Goal: Task Accomplishment & Management: Manage account settings

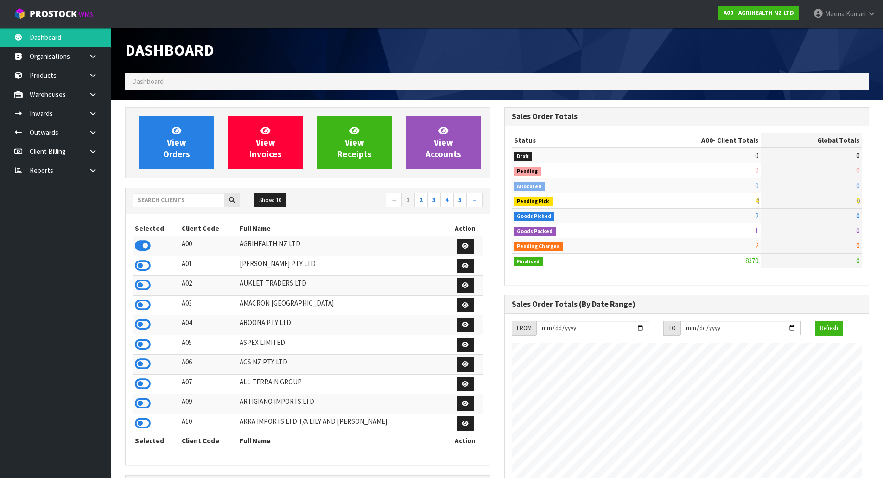
scroll to position [702, 379]
click at [64, 71] on link "Products" at bounding box center [55, 75] width 111 height 19
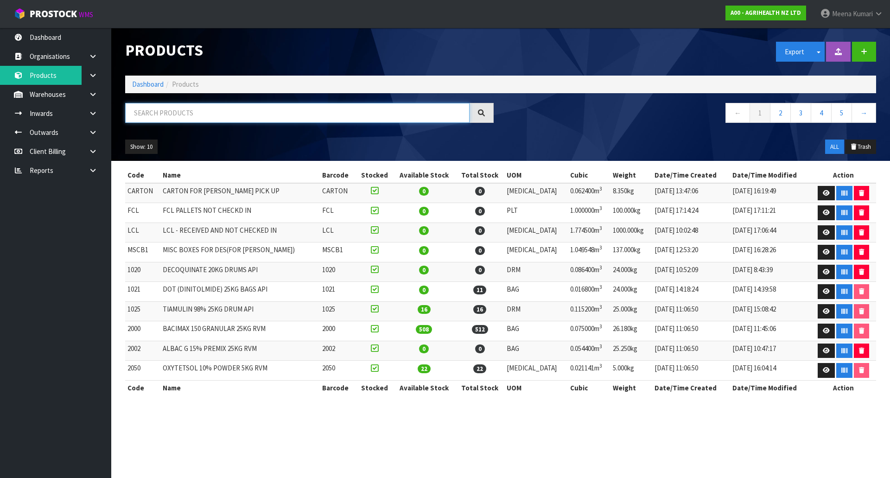
drag, startPoint x: 183, startPoint y: 115, endPoint x: 182, endPoint y: 125, distance: 10.2
click at [182, 125] on div at bounding box center [309, 116] width 383 height 27
paste input "VECLE2000"
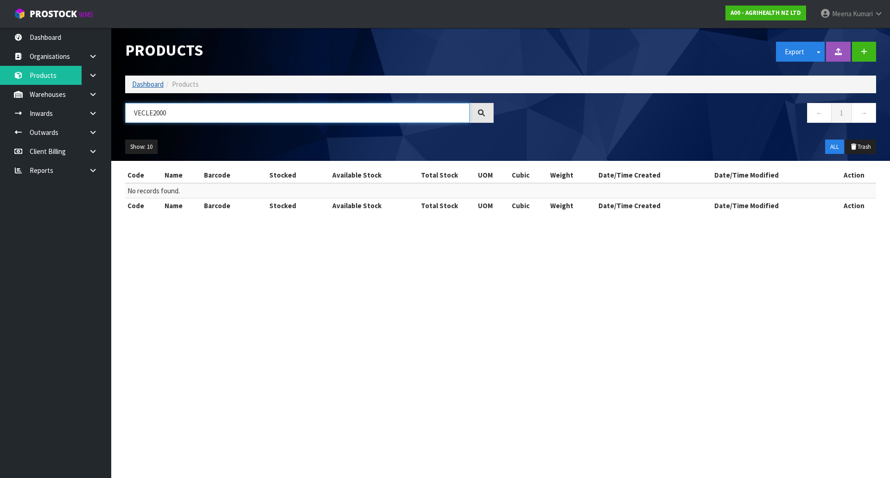
type input "VECLE2000"
drag, startPoint x: 145, startPoint y: 83, endPoint x: 153, endPoint y: 97, distance: 16.2
click at [145, 83] on link "Dashboard" at bounding box center [148, 84] width 32 height 9
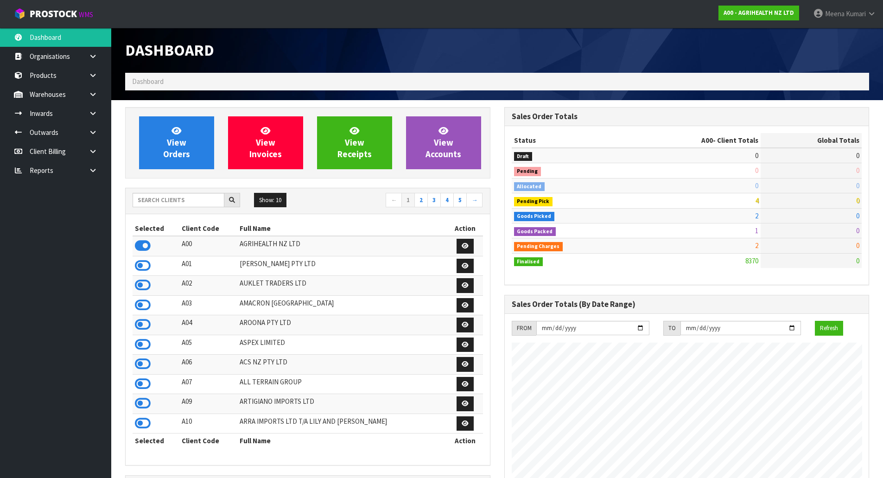
scroll to position [702, 379]
click at [181, 201] on input "text" at bounding box center [179, 200] width 92 height 14
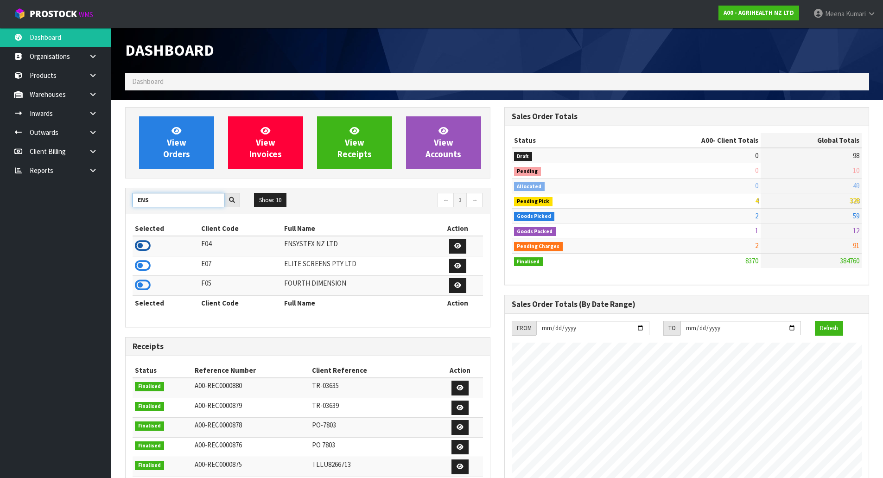
type input "ENS"
drag, startPoint x: 146, startPoint y: 245, endPoint x: 94, endPoint y: 136, distance: 120.5
click at [146, 245] on icon at bounding box center [143, 246] width 16 height 14
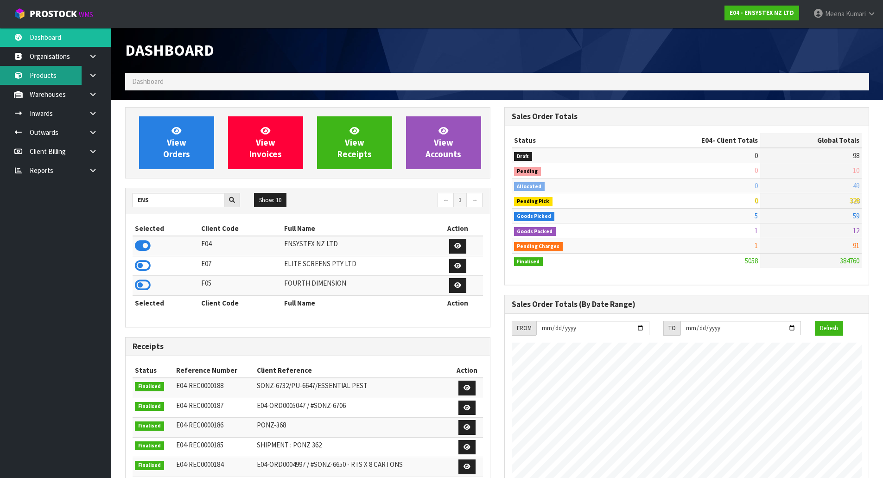
drag, startPoint x: 64, startPoint y: 78, endPoint x: 83, endPoint y: 87, distance: 20.3
click at [64, 79] on link "Products" at bounding box center [55, 75] width 111 height 19
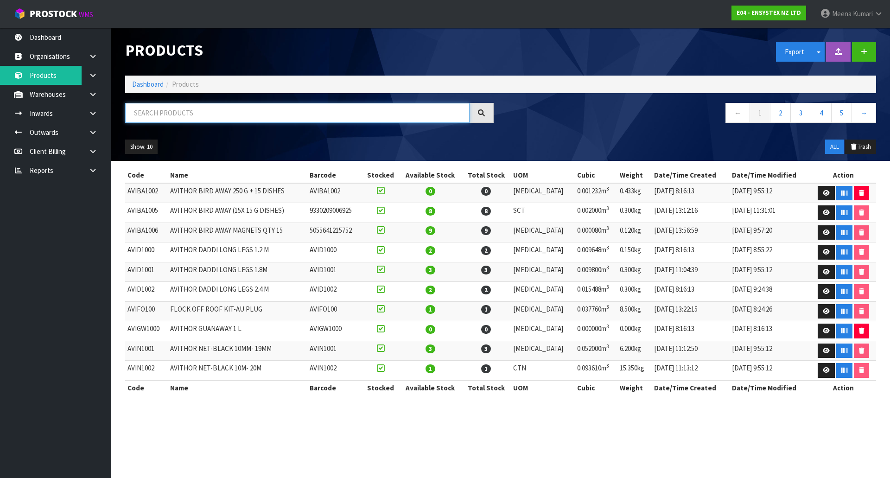
click at [195, 119] on input "text" at bounding box center [297, 113] width 345 height 20
paste input "VECLE2000"
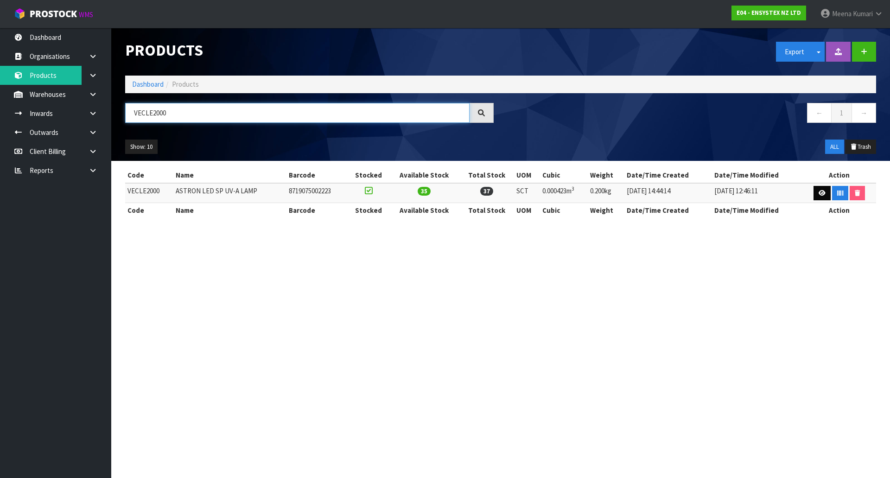
type input "VECLE2000"
click at [820, 197] on link at bounding box center [822, 193] width 17 height 15
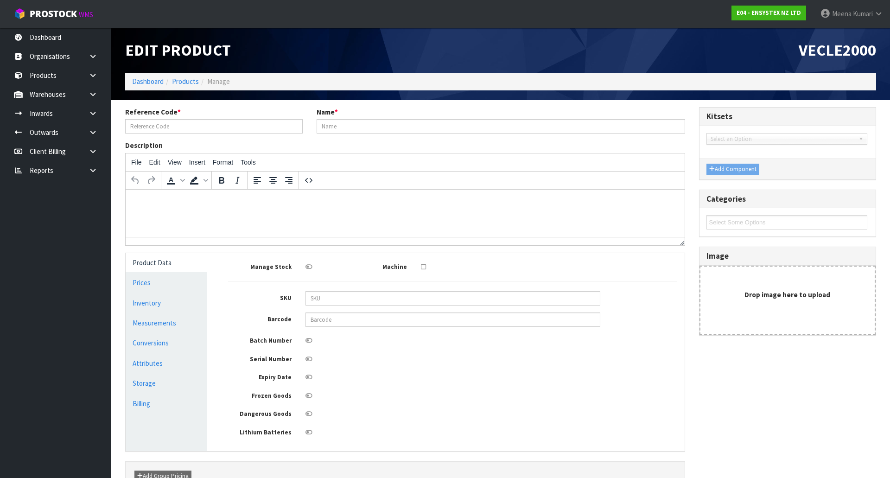
type input "VECLE2000"
type input "ASTRON LED SP UV-A LAMP"
type input "8719075002223"
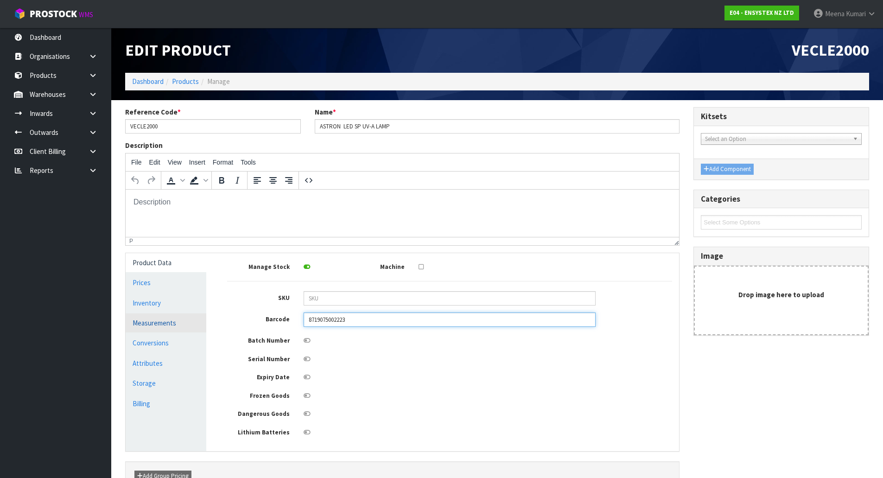
drag, startPoint x: 365, startPoint y: 316, endPoint x: 201, endPoint y: 327, distance: 165.0
click at [201, 327] on div "Product Data Prices Inventory Measurements Conversions Attributes Storage Billi…" at bounding box center [403, 352] width 568 height 198
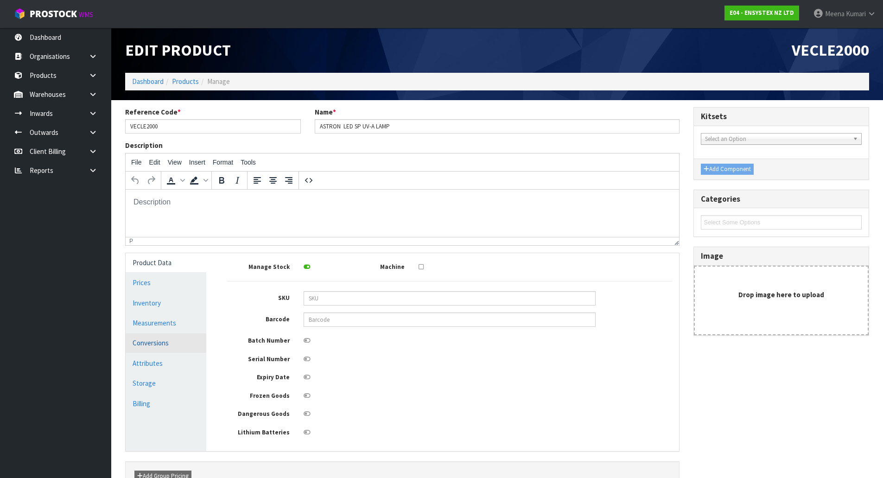
click at [157, 341] on link "Conversions" at bounding box center [166, 342] width 81 height 19
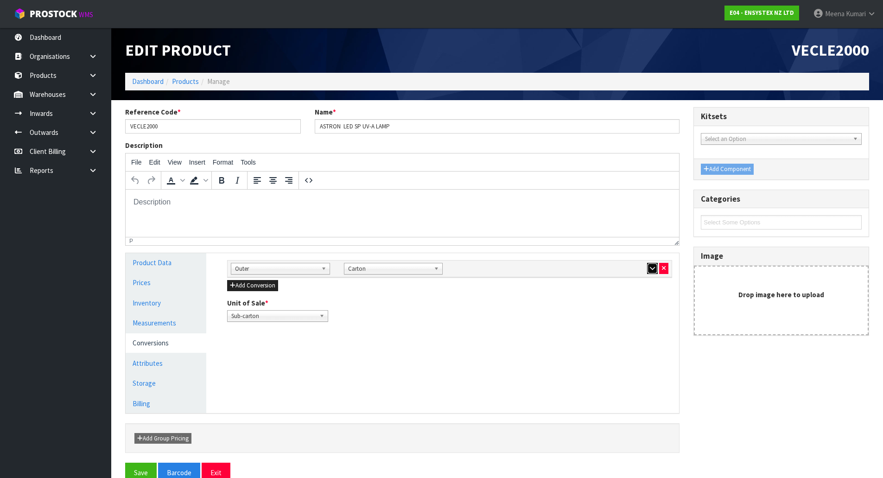
click at [654, 268] on icon "button" at bounding box center [652, 268] width 5 height 6
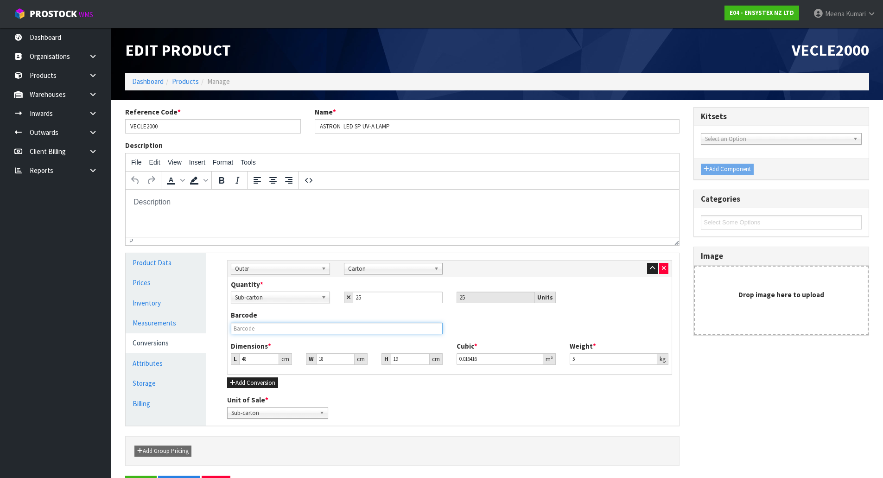
click at [283, 327] on input "text" at bounding box center [337, 329] width 212 height 12
paste input "8719075002223"
type input "8719075002223"
click at [179, 265] on link "Product Data" at bounding box center [166, 262] width 81 height 19
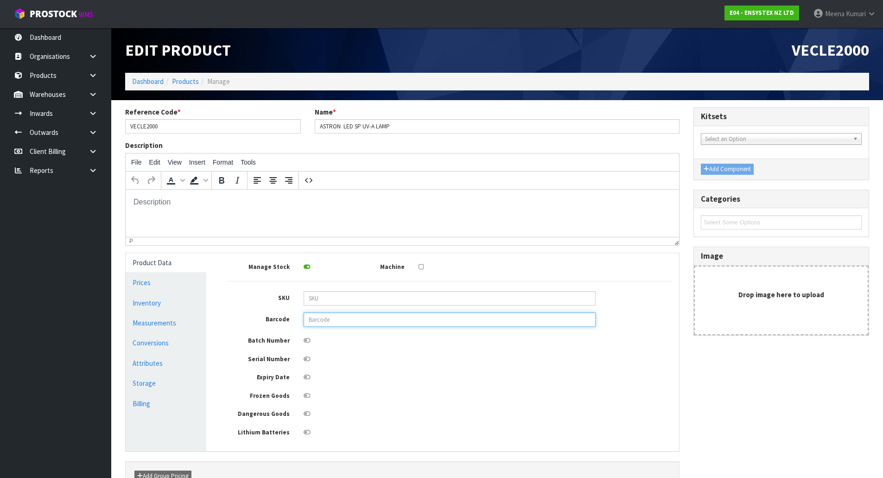
click at [328, 318] on input "text" at bounding box center [450, 320] width 292 height 14
type input "8719075002216"
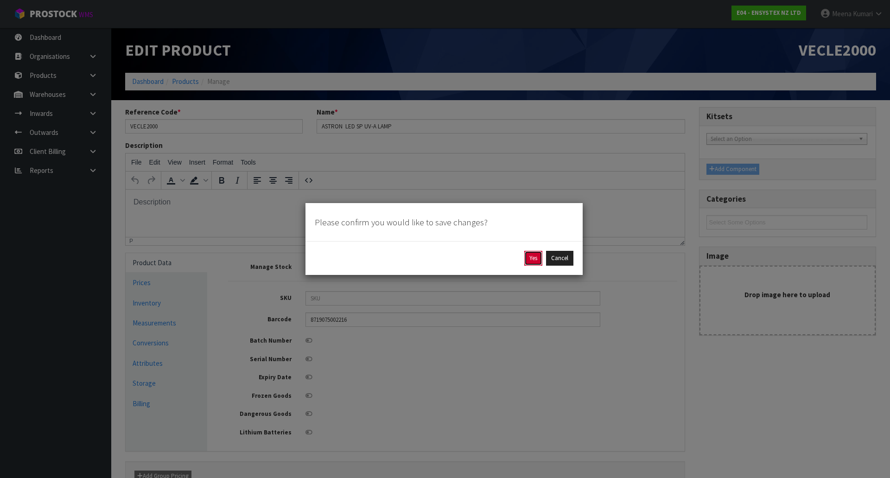
click at [534, 259] on button "Yes" at bounding box center [533, 258] width 18 height 15
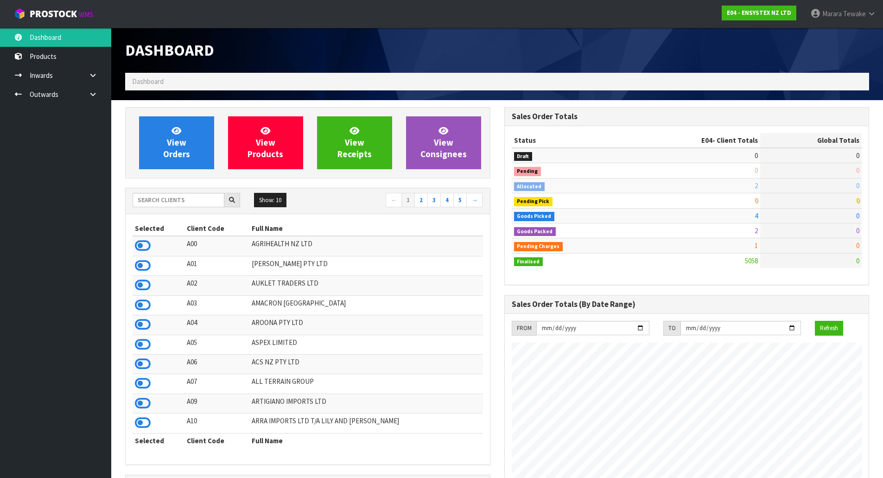
scroll to position [702, 379]
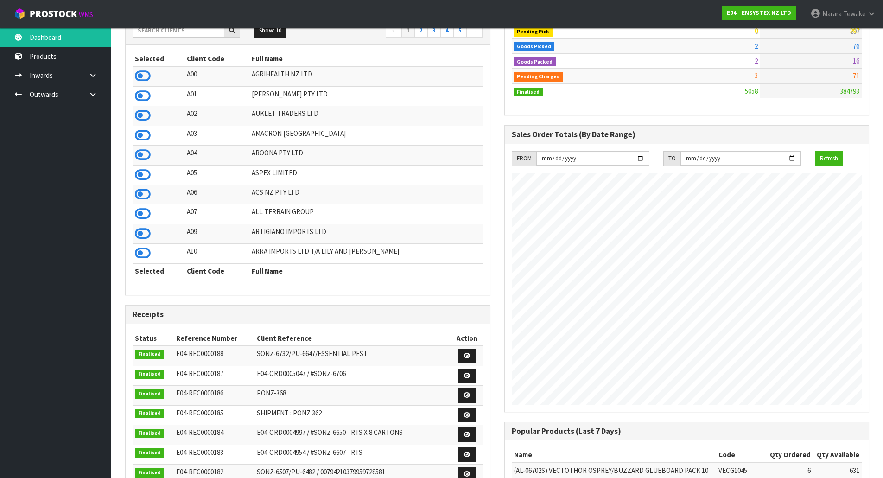
scroll to position [27, 0]
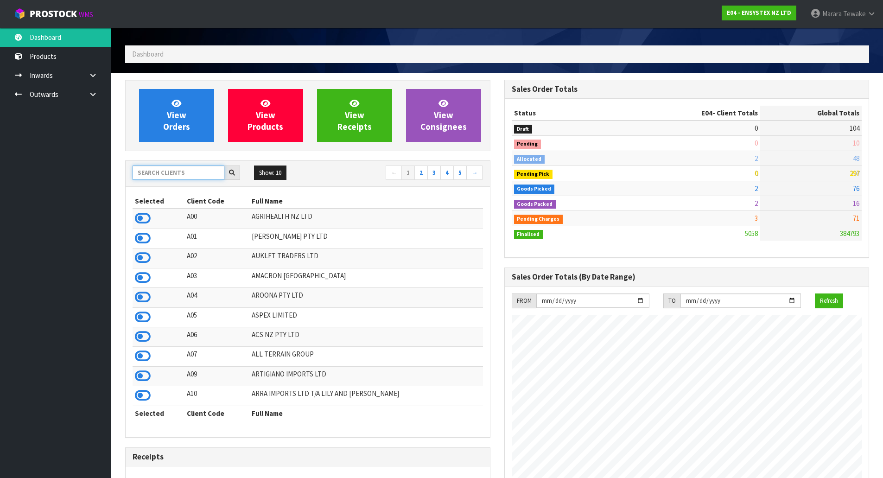
click at [185, 174] on input "text" at bounding box center [179, 173] width 92 height 14
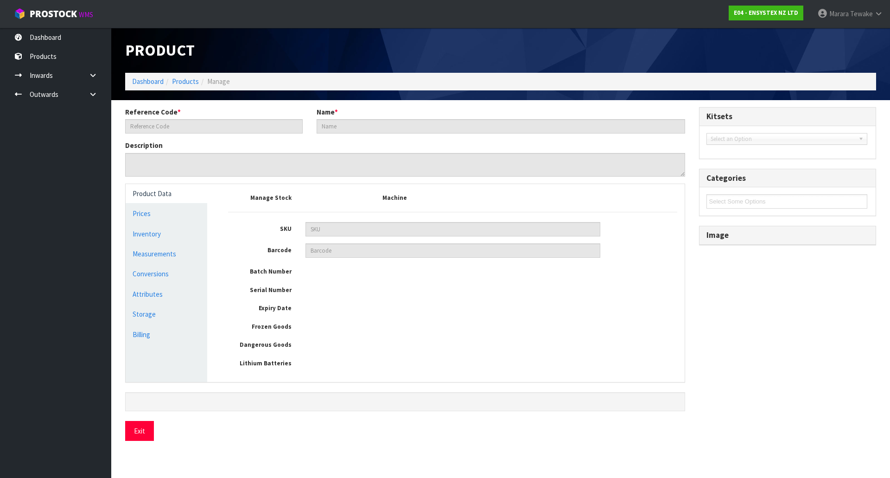
type input "VECLE2000"
type input "ASTRON LED SP UV-A LAMP"
type input "8719075002216"
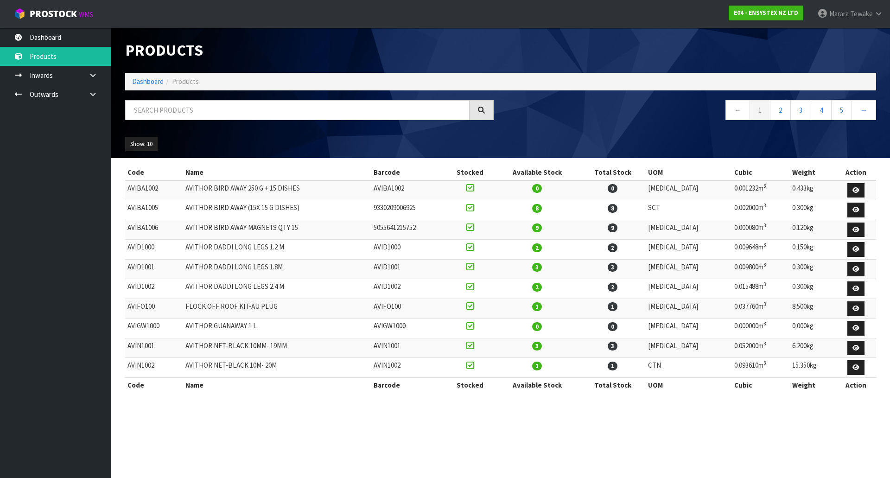
click at [56, 25] on nav "Toggle navigation ProStock WMS E04 - ENSYSTEX NZ LTD Marara Tewake Logout" at bounding box center [445, 14] width 890 height 28
click at [57, 35] on link "Dashboard" at bounding box center [55, 37] width 111 height 19
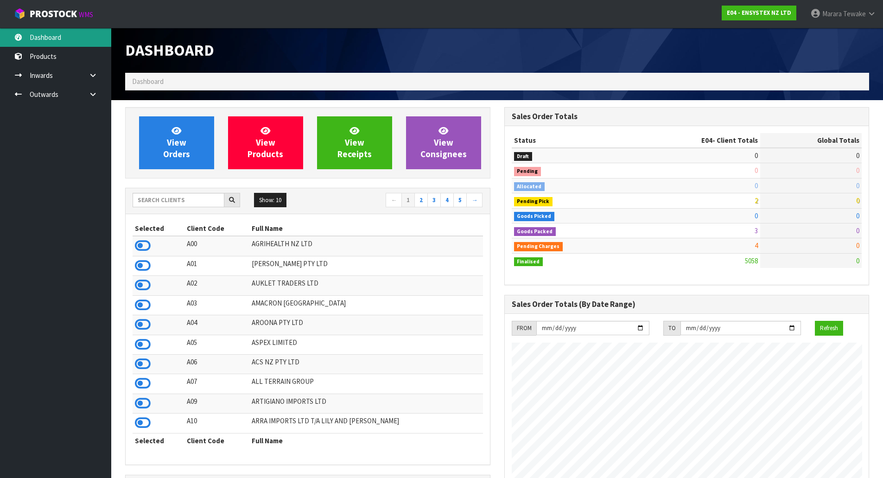
scroll to position [702, 379]
click at [170, 200] on input "text" at bounding box center [179, 200] width 92 height 14
type input "JOB-0416511"
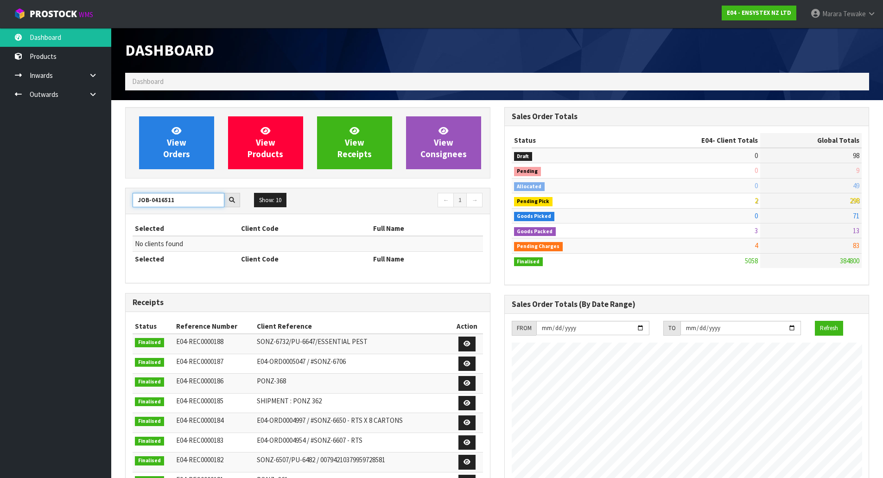
drag, startPoint x: 179, startPoint y: 202, endPoint x: 101, endPoint y: 188, distance: 79.6
click at [105, 194] on body "Toggle navigation ProStock WMS E04 - ENSYSTEX NZ LTD Marara Tewake Logout Dashb…" at bounding box center [441, 239] width 883 height 478
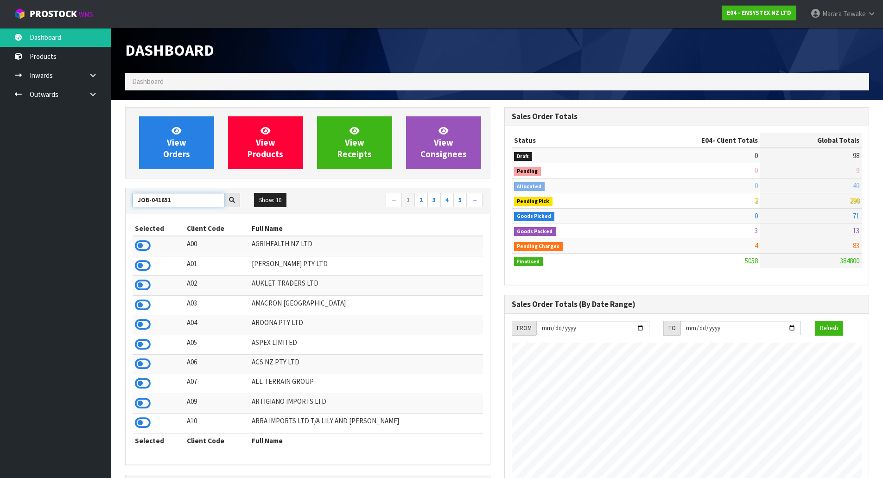
type input "JOB-0416511"
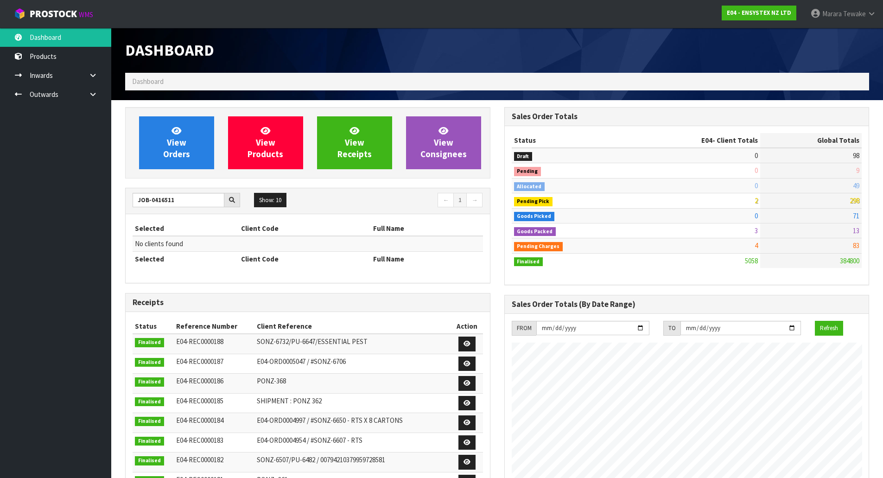
click at [181, 203] on div "JOB-0416511" at bounding box center [187, 200] width 108 height 15
drag, startPoint x: 188, startPoint y: 199, endPoint x: 68, endPoint y: 191, distance: 120.4
click at [69, 192] on body "Toggle navigation ProStock WMS E04 - ENSYSTEX NZ LTD Marara Tewake Logout Dashb…" at bounding box center [441, 239] width 883 height 478
click at [160, 147] on link "View Orders" at bounding box center [176, 142] width 75 height 53
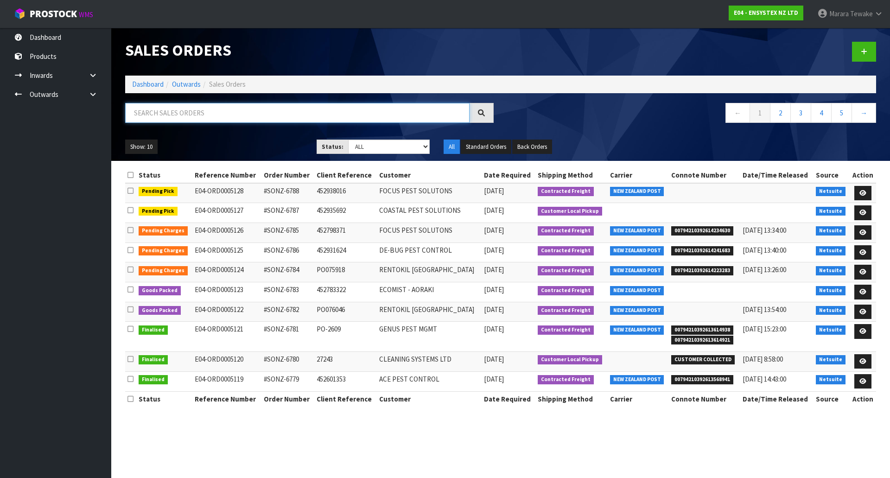
click at [168, 110] on input "text" at bounding box center [297, 113] width 345 height 20
type input "JOB-0416511"
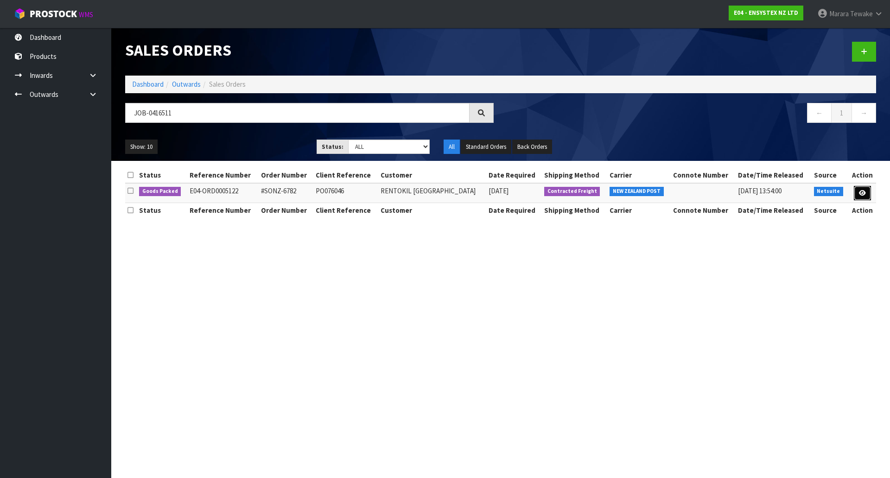
click at [857, 193] on link at bounding box center [862, 193] width 17 height 15
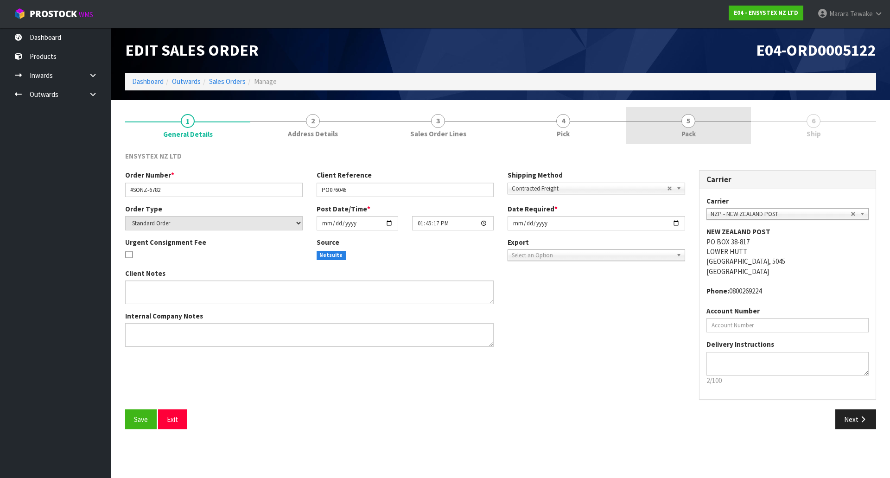
click at [713, 135] on link "5 Pack" at bounding box center [688, 125] width 125 height 37
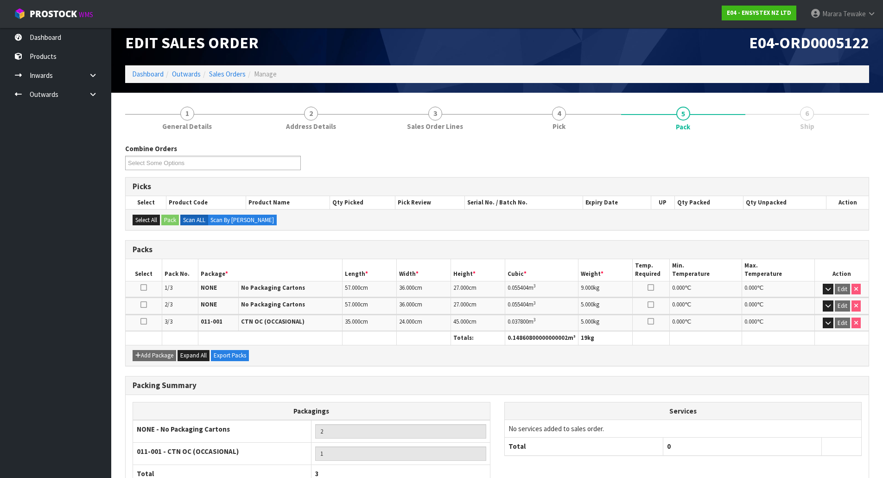
scroll to position [73, 0]
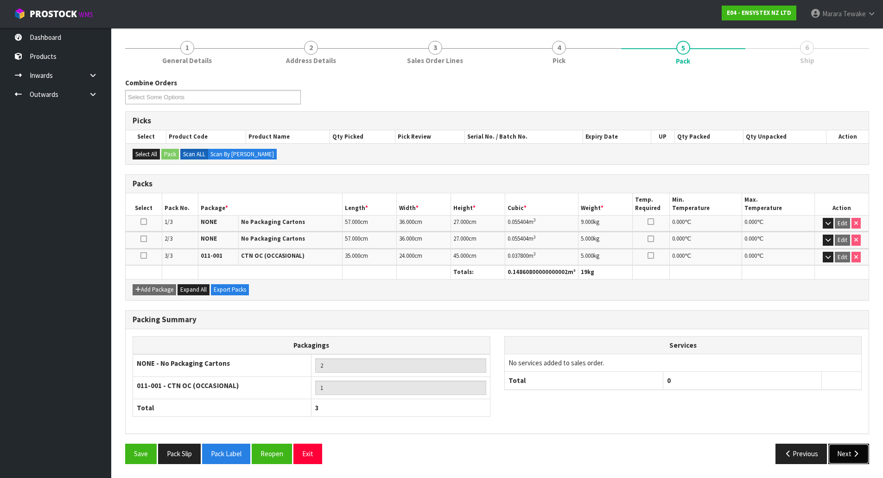
click at [849, 456] on button "Next" at bounding box center [849, 454] width 41 height 20
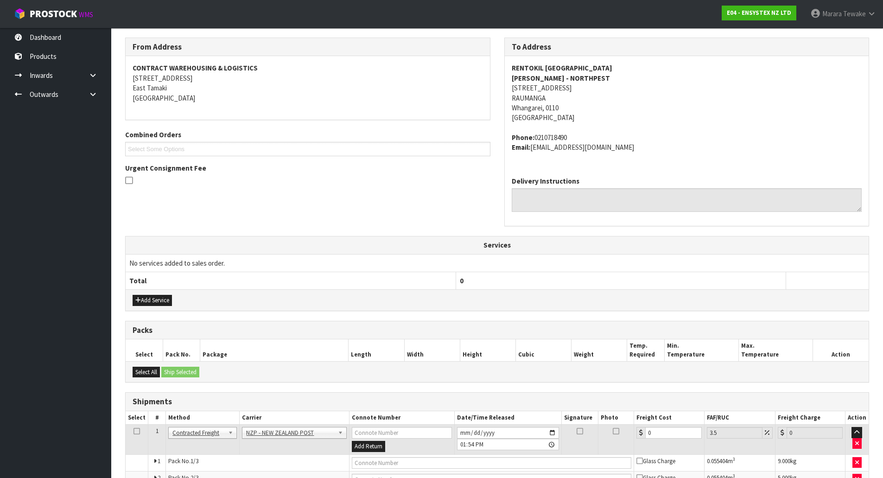
scroll to position [184, 0]
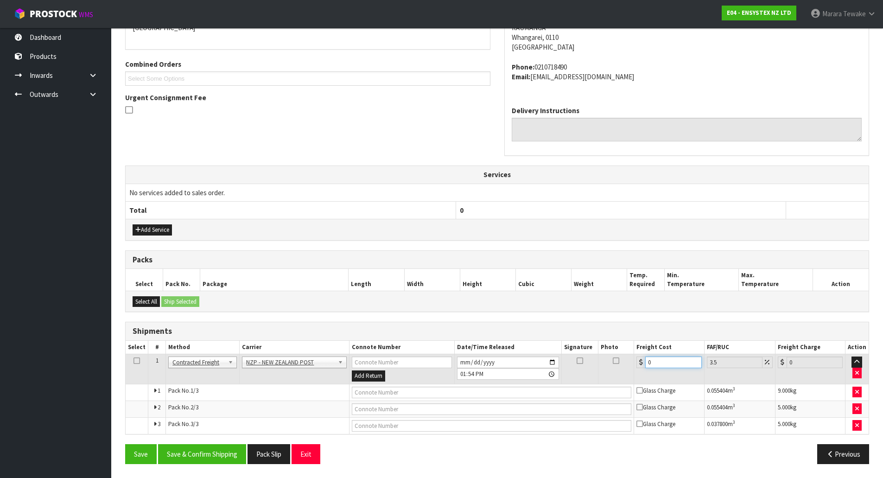
drag, startPoint x: 672, startPoint y: 367, endPoint x: 622, endPoint y: 347, distance: 53.5
click at [642, 357] on div "0" at bounding box center [669, 363] width 65 height 12
type input "2"
type input "2.07"
type input "20"
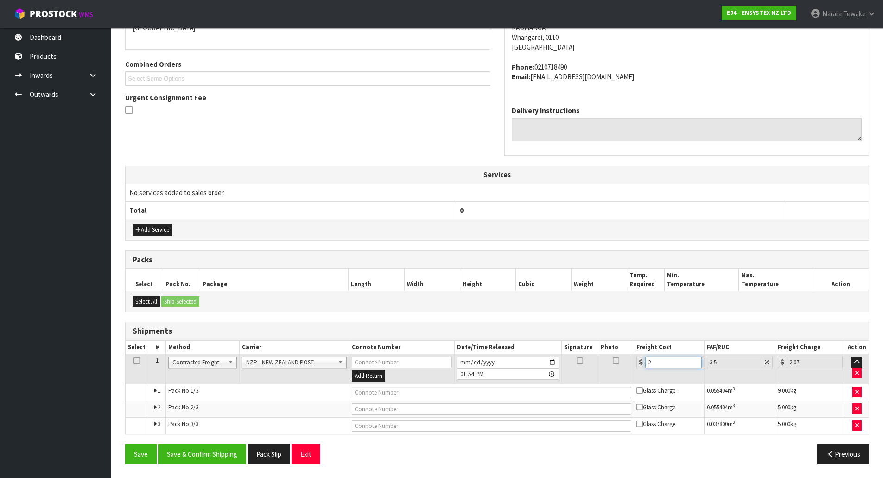
type input "20.7"
type input "20.5"
type input "21.22"
type input "20.58"
type input "21.3"
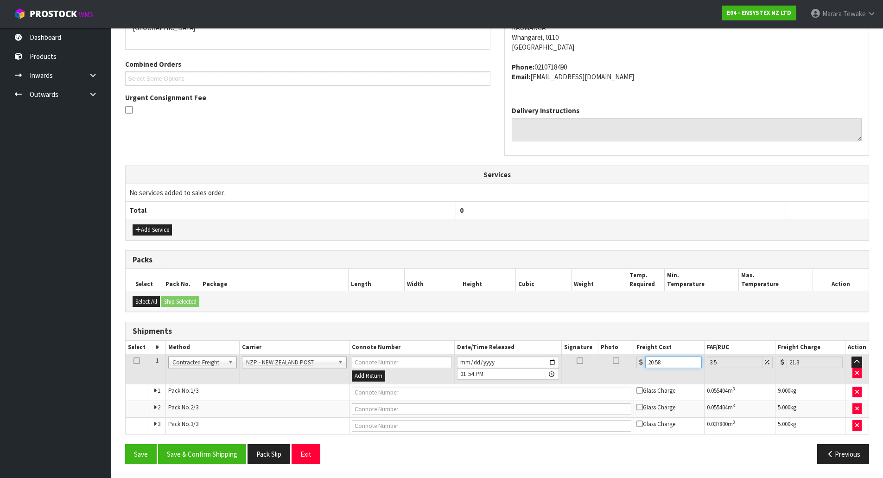
type input "20.58"
click at [223, 458] on button "Save & Confirm Shipping" at bounding box center [202, 454] width 88 height 20
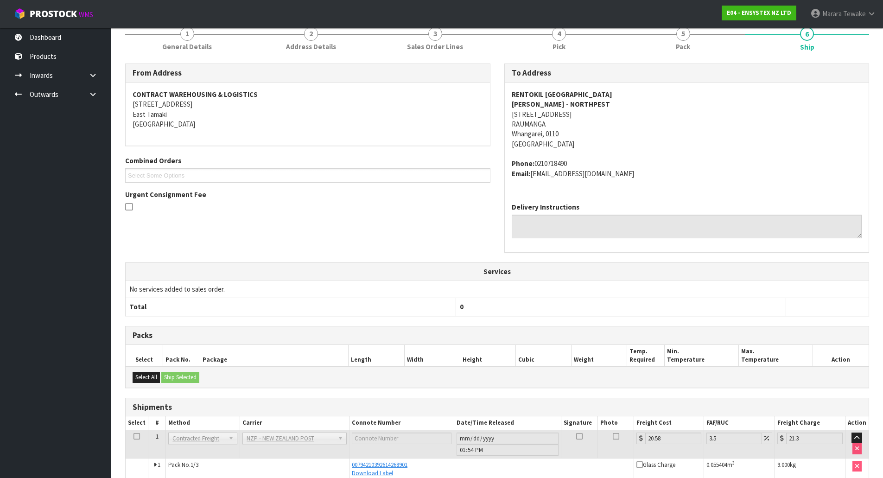
scroll to position [0, 0]
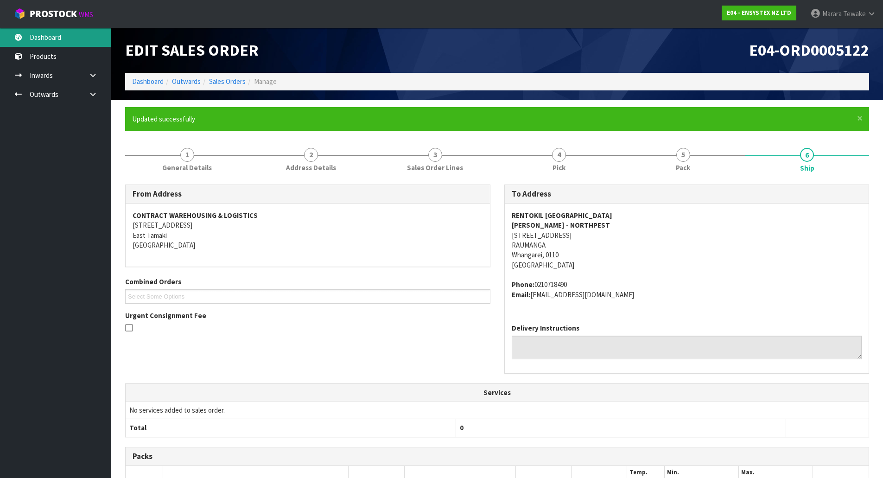
click at [80, 37] on link "Dashboard" at bounding box center [55, 37] width 111 height 19
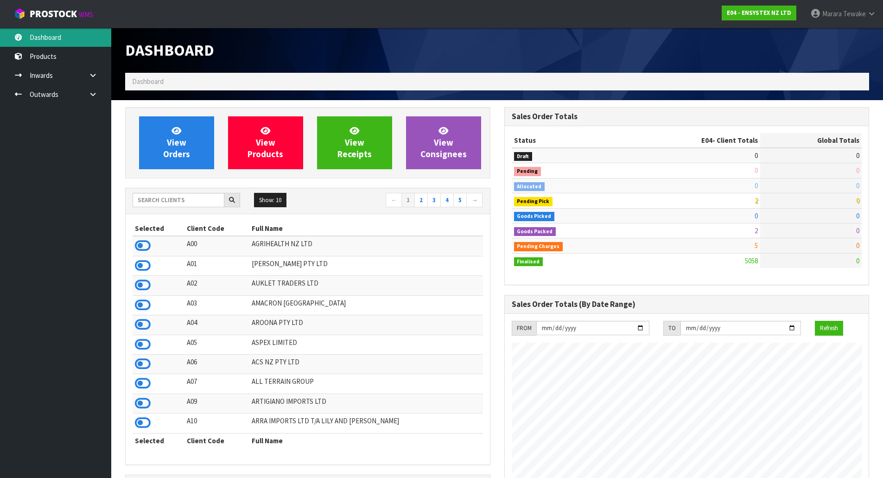
scroll to position [702, 379]
click at [189, 207] on div at bounding box center [187, 200] width 108 height 15
click at [194, 200] on input "text" at bounding box center [179, 200] width 92 height 14
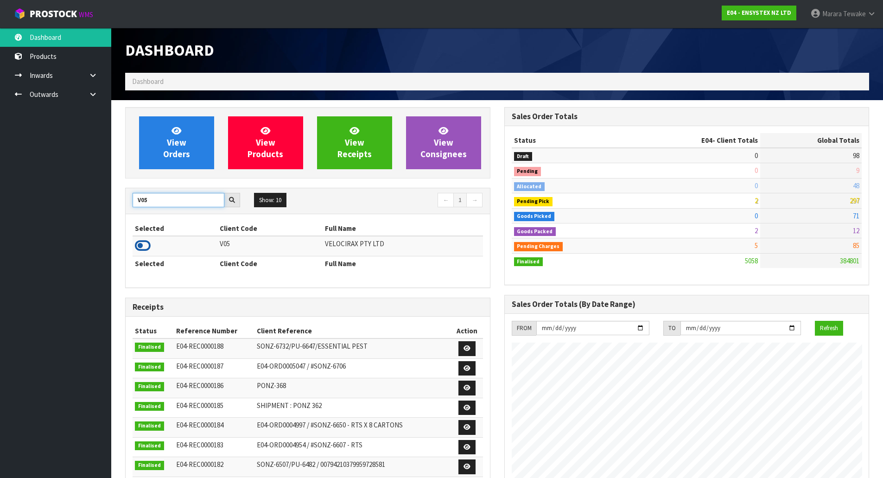
type input "V05"
click at [145, 245] on icon at bounding box center [143, 246] width 16 height 14
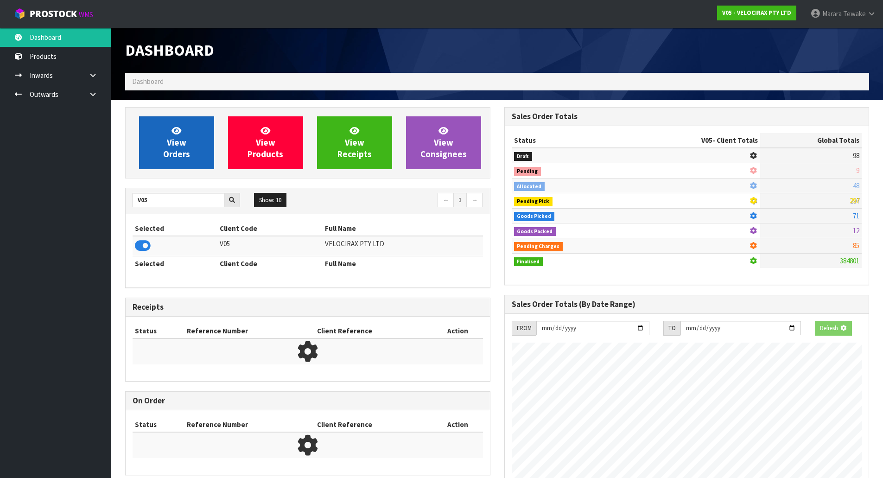
scroll to position [722, 379]
click at [172, 142] on span "View Orders" at bounding box center [176, 142] width 27 height 35
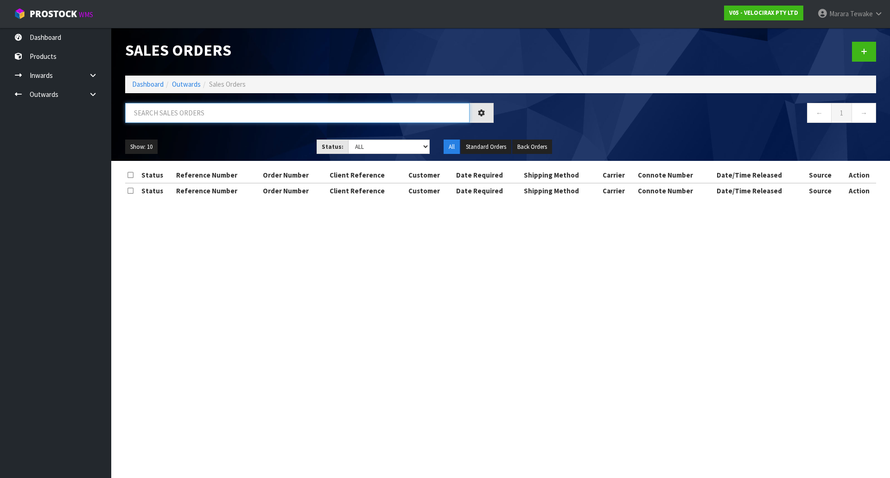
click at [171, 114] on input "text" at bounding box center [297, 113] width 345 height 20
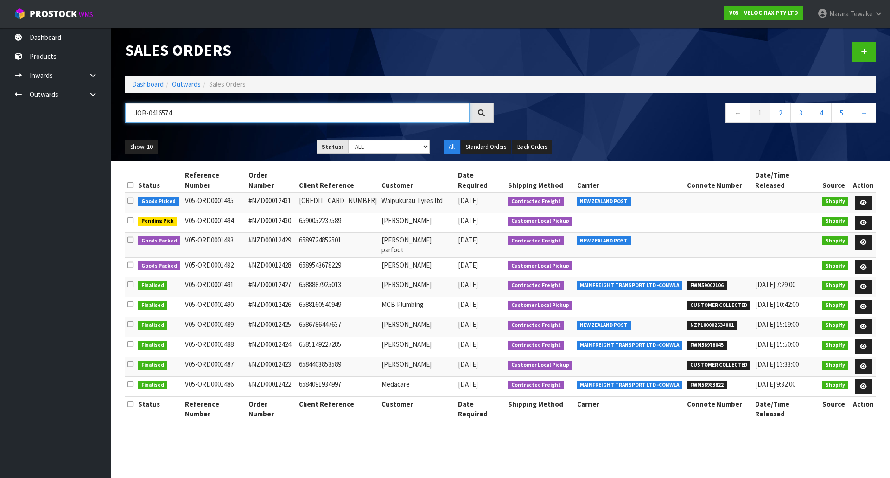
type input "JOB-0416574"
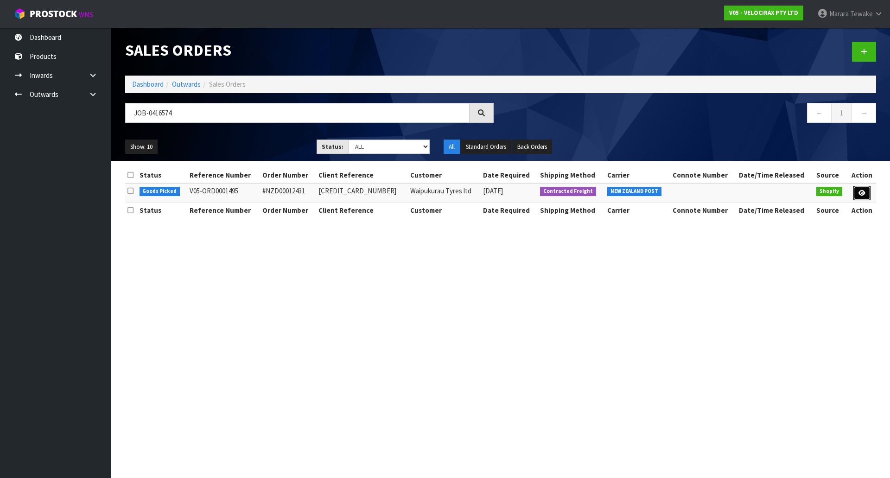
click at [868, 190] on link at bounding box center [862, 193] width 17 height 15
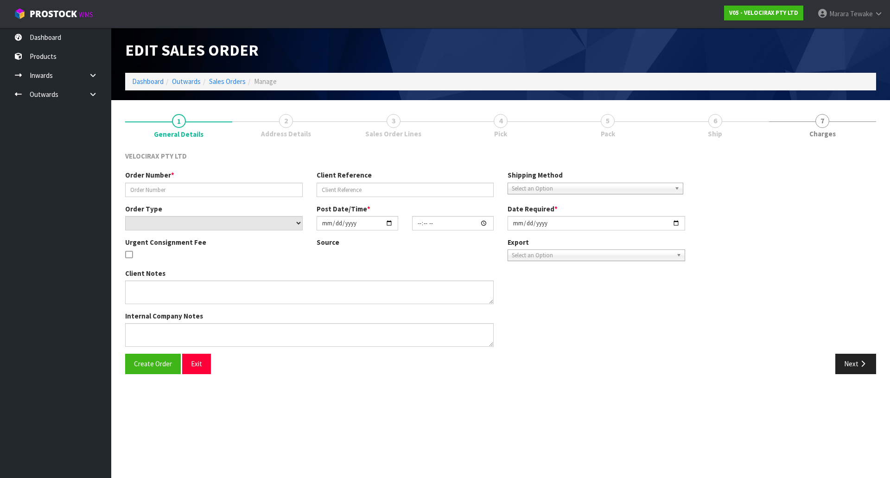
type input "#NZD00012431"
type input "6590845878549"
select select "number:0"
type input "[DATE]"
type input "08:50:13.000"
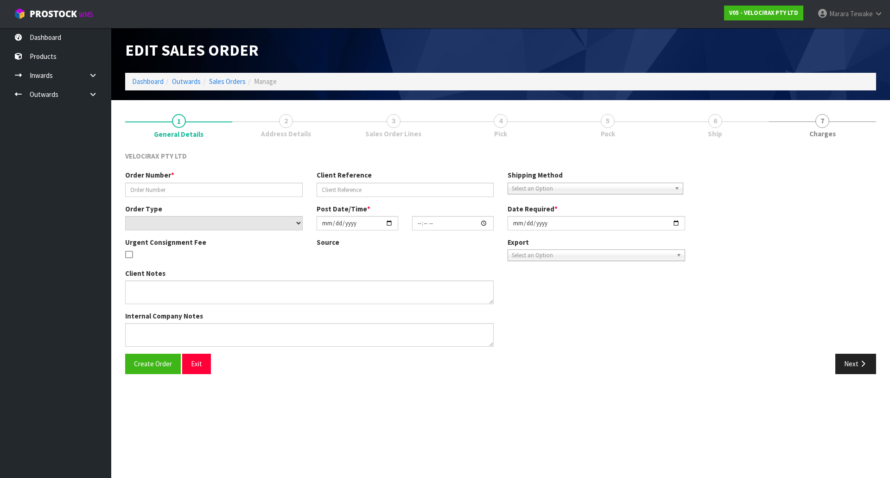
type input "[DATE]"
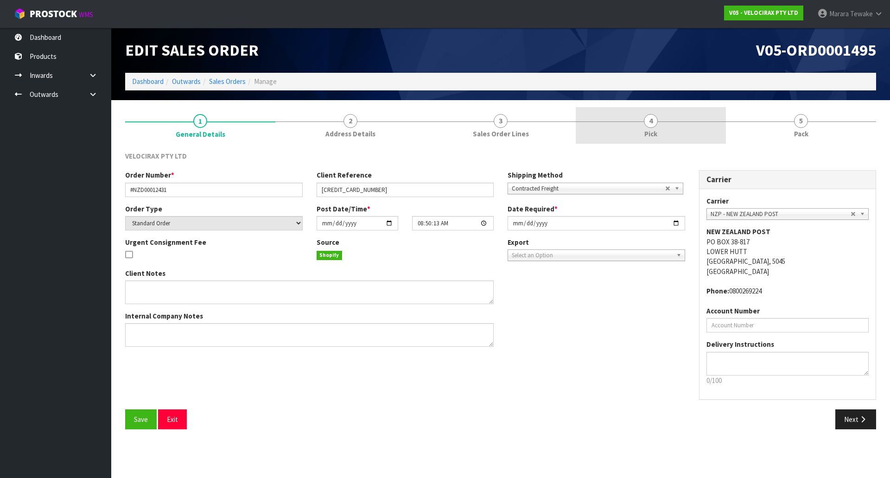
click at [659, 119] on link "4 Pick" at bounding box center [651, 125] width 150 height 37
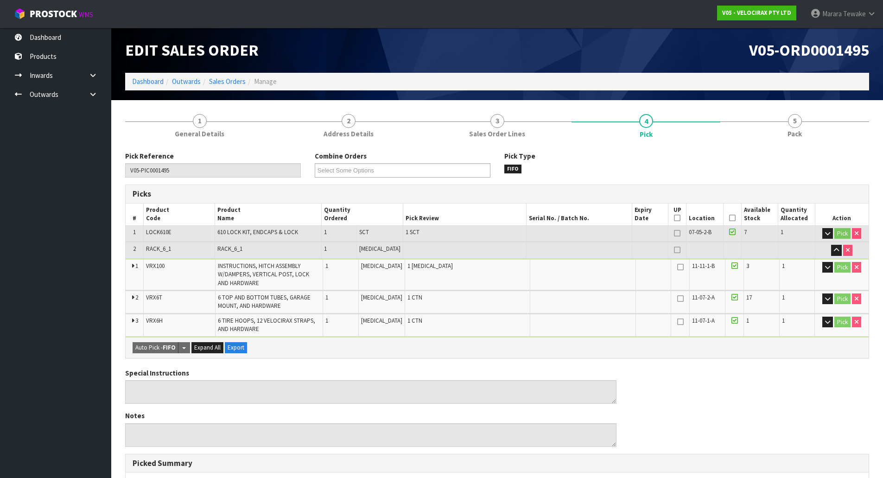
click at [731, 217] on th "Picked" at bounding box center [732, 215] width 18 height 22
click at [731, 218] on icon at bounding box center [732, 218] width 6 height 0
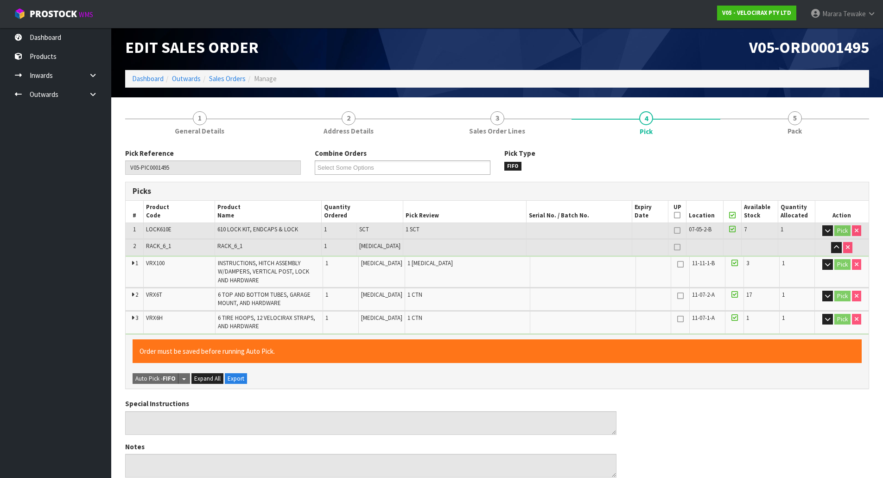
scroll to position [280, 0]
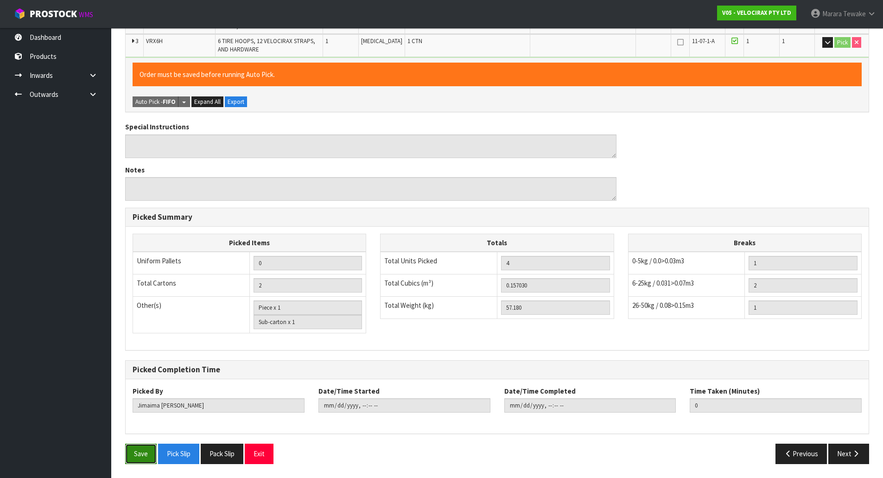
click at [144, 450] on button "Save" at bounding box center [141, 454] width 32 height 20
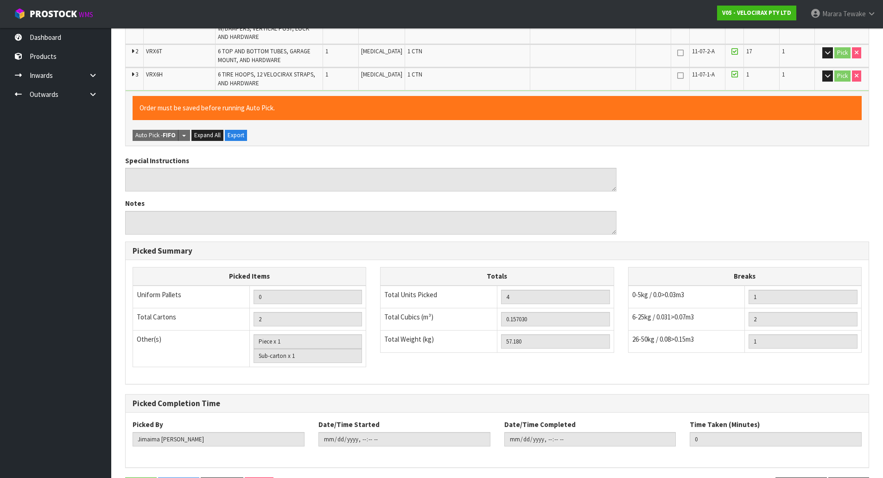
scroll to position [0, 0]
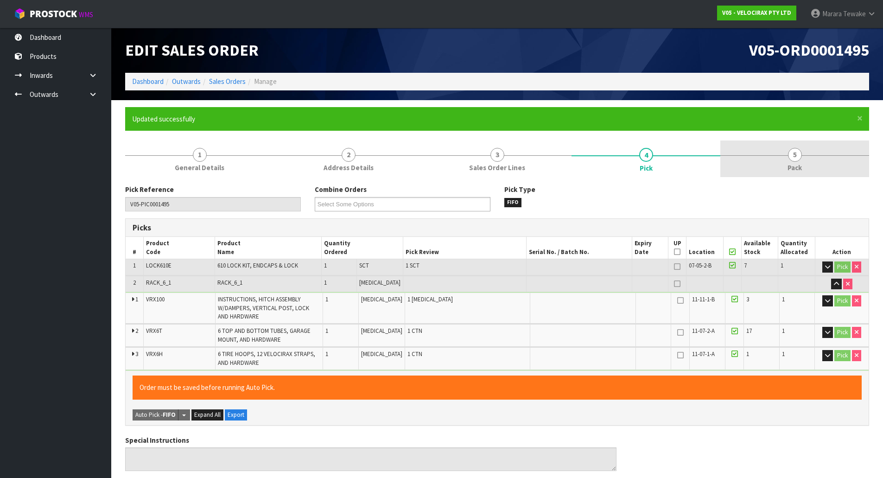
type input "[PERSON_NAME]"
type input "2025-10-08T14:03:11"
click at [788, 162] on link "5 Pack" at bounding box center [795, 158] width 149 height 37
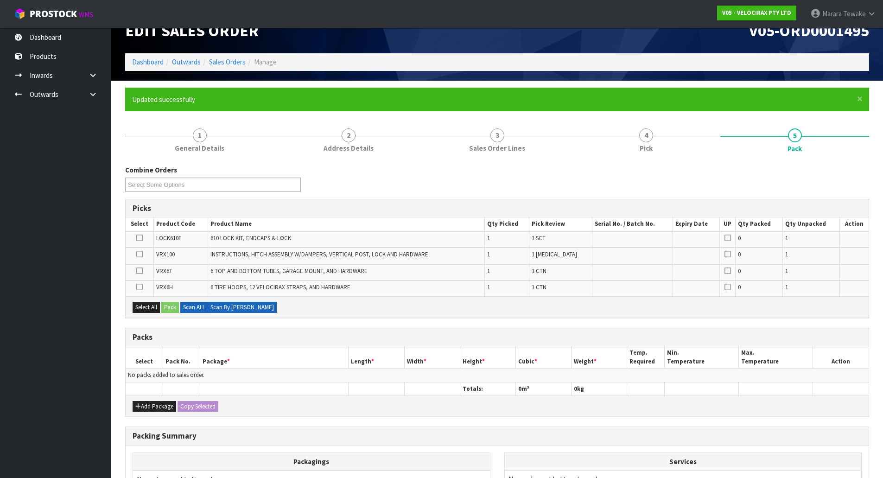
scroll to position [130, 0]
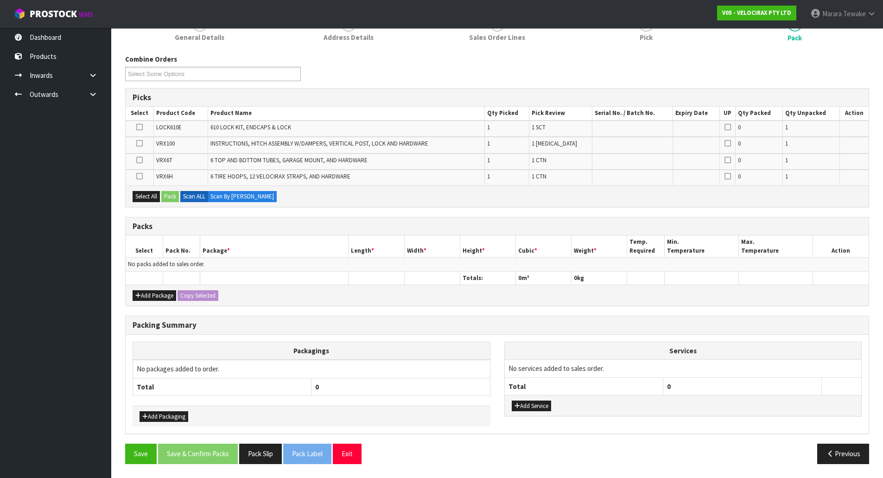
drag, startPoint x: 136, startPoint y: 124, endPoint x: 163, endPoint y: 146, distance: 34.0
click at [137, 127] on icon at bounding box center [139, 127] width 6 height 0
click at [0, 0] on input "checkbox" at bounding box center [0, 0] width 0 height 0
click at [168, 191] on button "Pack" at bounding box center [170, 196] width 18 height 11
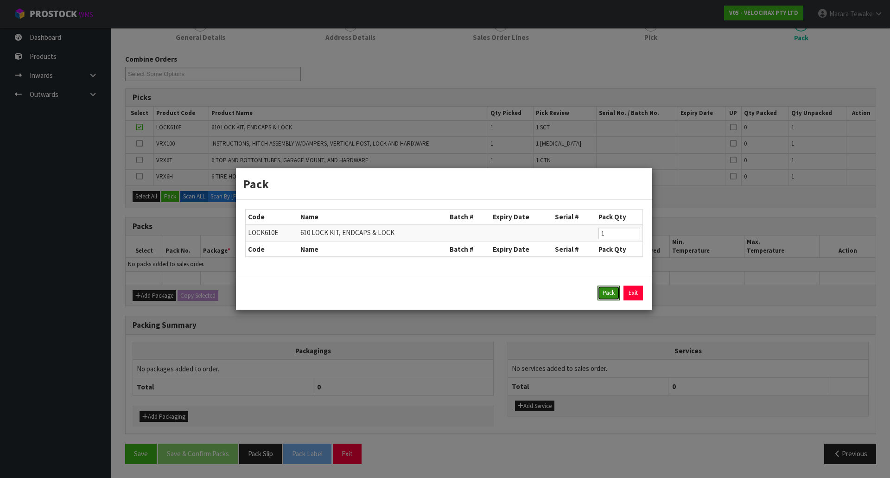
drag, startPoint x: 601, startPoint y: 291, endPoint x: 493, endPoint y: 277, distance: 109.3
click at [602, 291] on button "Pack" at bounding box center [609, 293] width 22 height 15
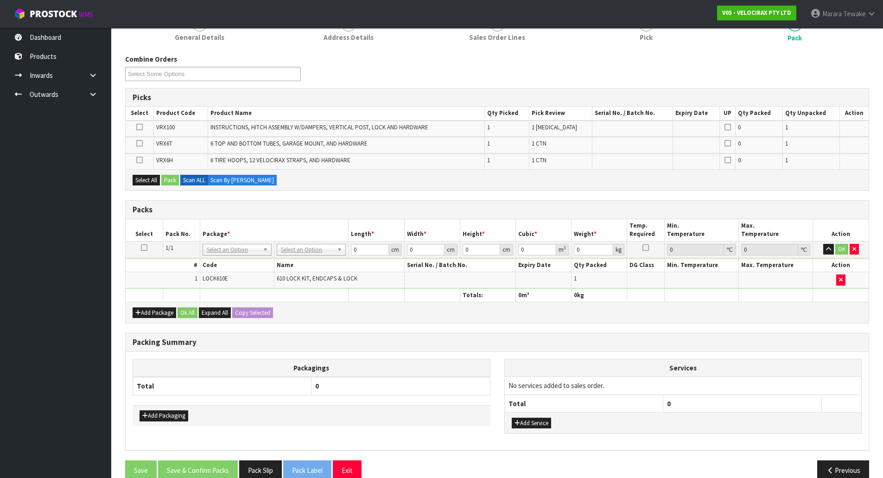
click at [137, 128] on icon at bounding box center [139, 127] width 6 height 0
click at [0, 0] on input "checkbox" at bounding box center [0, 0] width 0 height 0
click at [172, 179] on button "Pack" at bounding box center [170, 180] width 18 height 11
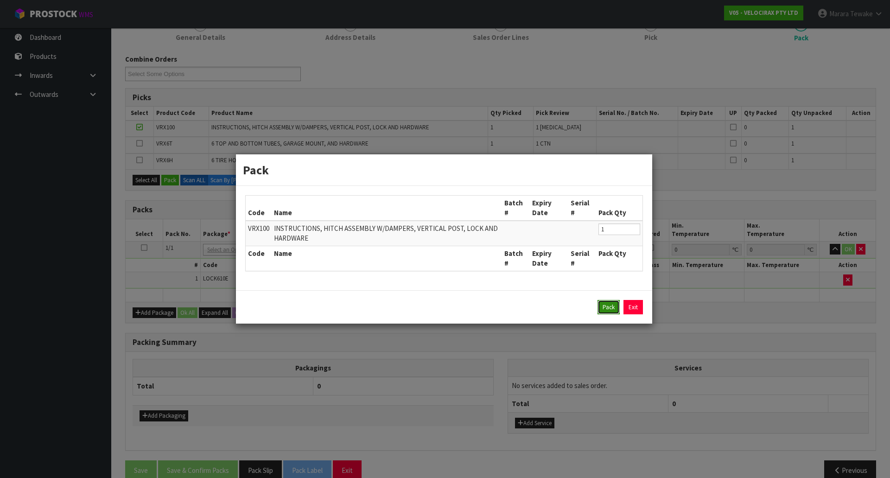
click at [602, 308] on button "Pack" at bounding box center [609, 307] width 22 height 15
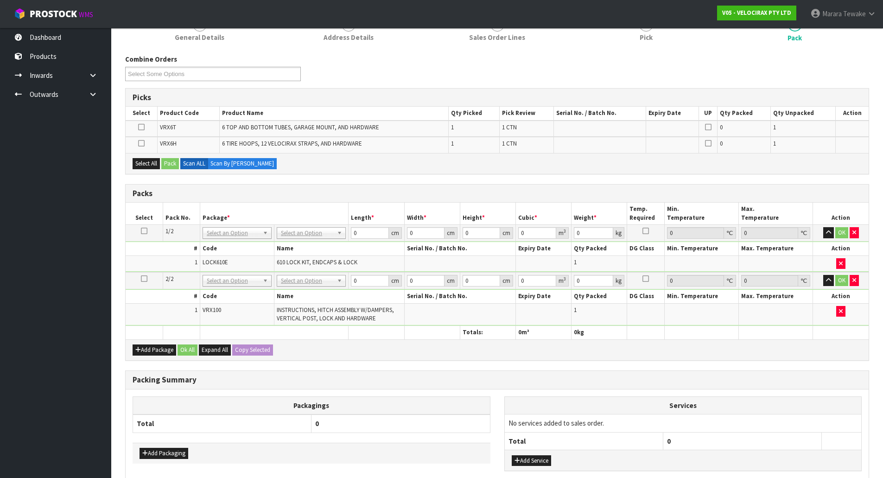
click at [141, 143] on icon at bounding box center [141, 143] width 6 height 0
click at [0, 0] on input "checkbox" at bounding box center [0, 0] width 0 height 0
click at [174, 160] on button "Pack" at bounding box center [170, 163] width 18 height 11
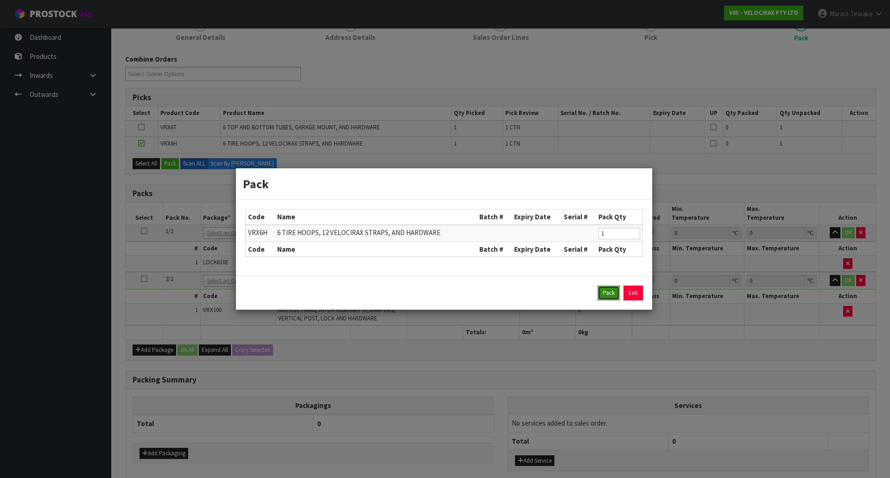
click at [607, 295] on button "Pack" at bounding box center [609, 293] width 22 height 15
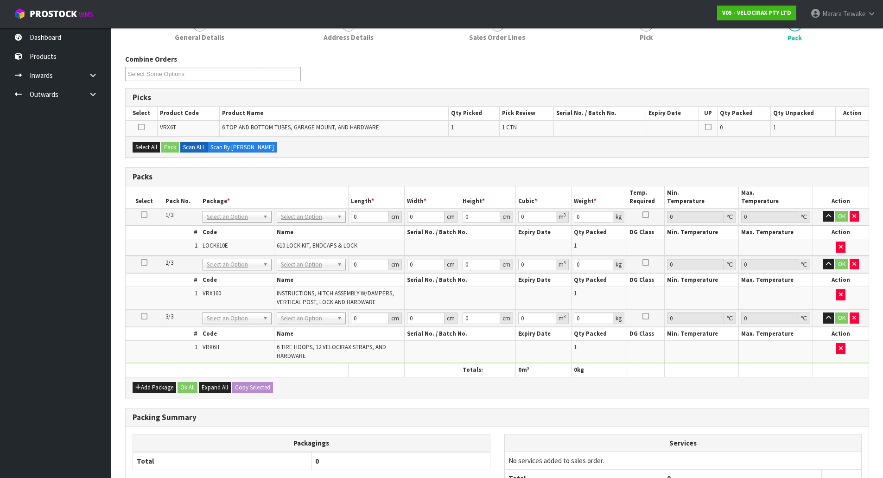
click at [141, 127] on icon at bounding box center [141, 127] width 6 height 0
click at [0, 0] on input "checkbox" at bounding box center [0, 0] width 0 height 0
click at [178, 151] on button "Pack" at bounding box center [170, 147] width 18 height 11
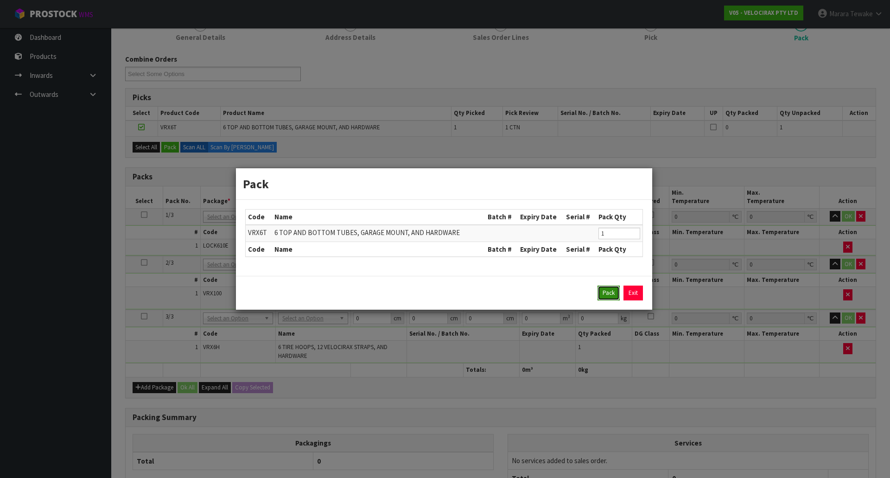
click at [606, 292] on button "Pack" at bounding box center [609, 293] width 22 height 15
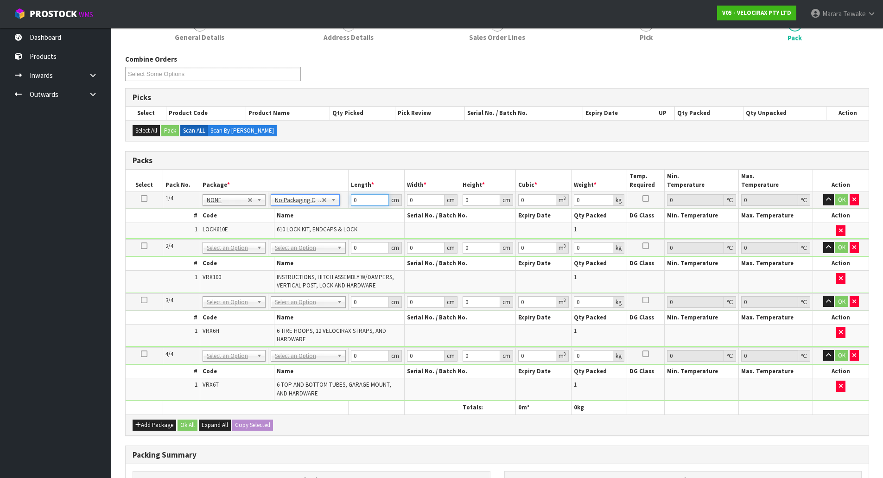
drag, startPoint x: 365, startPoint y: 201, endPoint x: 345, endPoint y: 195, distance: 21.7
click at [345, 195] on tr "1/4 NONE 007-001 007-002 007-004 007-009 007-013 007-014 007-015 007-017 007-01…" at bounding box center [497, 200] width 743 height 17
drag, startPoint x: 147, startPoint y: 196, endPoint x: 142, endPoint y: 221, distance: 25.5
click at [147, 198] on icon at bounding box center [144, 198] width 6 height 0
click at [243, 423] on button "Copy Selected" at bounding box center [252, 425] width 41 height 11
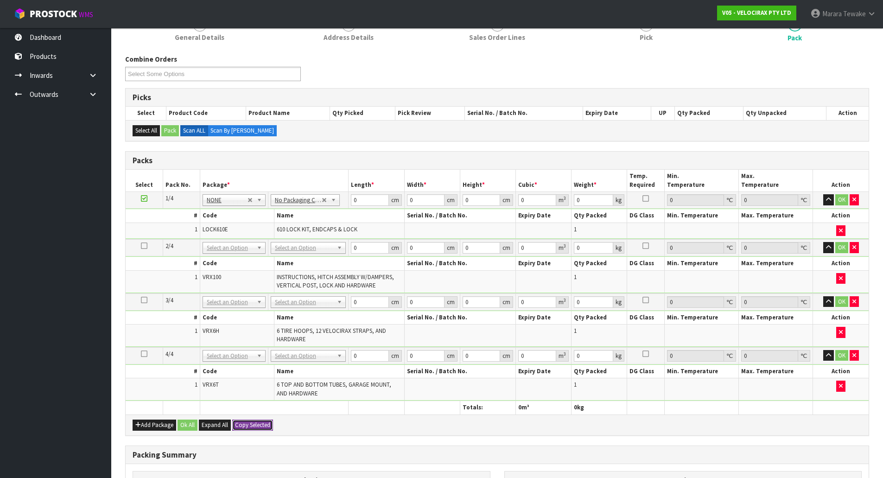
type input "4"
drag, startPoint x: 368, startPoint y: 202, endPoint x: 327, endPoint y: 172, distance: 50.7
click at [332, 183] on table "Select Pack No. Package * Length * Width * Height * Cubic * Weight * Temp. Requ…" at bounding box center [497, 292] width 743 height 244
type input "174"
type input "7"
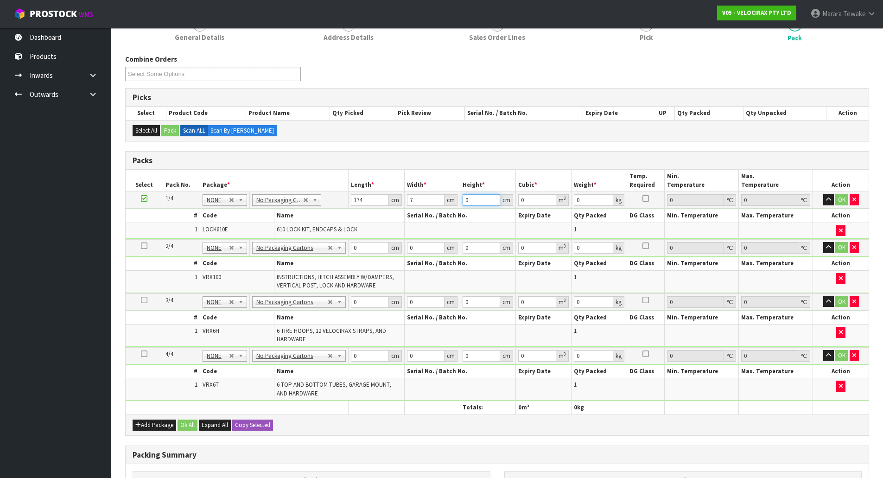
type input "7"
type input "0.008526"
type input "7"
type input "9"
type input "3"
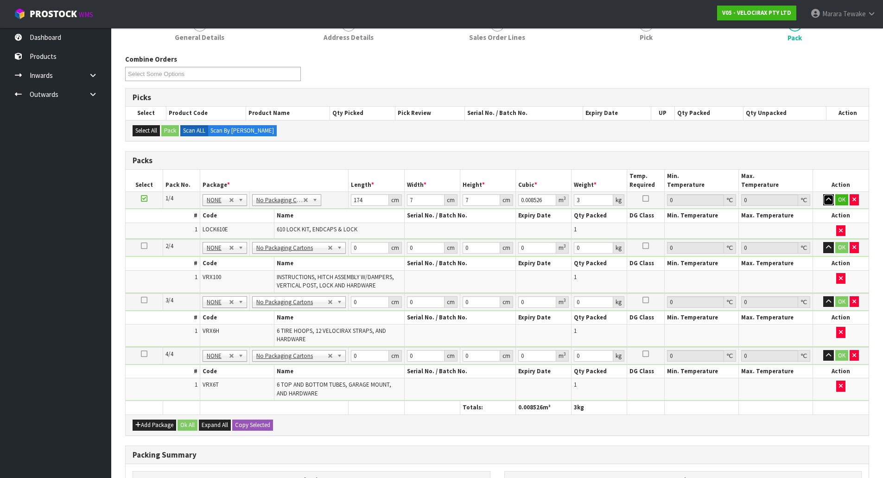
click at [823, 194] on button "button" at bounding box center [828, 199] width 11 height 11
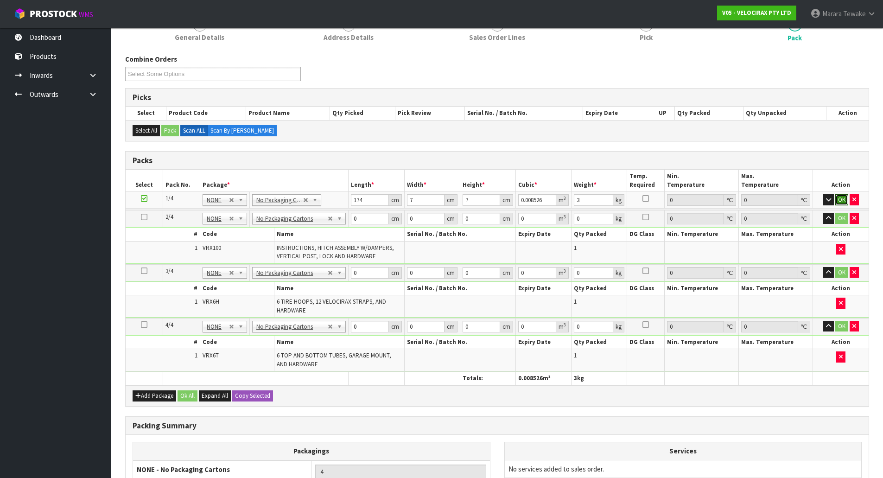
click button "OK" at bounding box center [842, 199] width 13 height 11
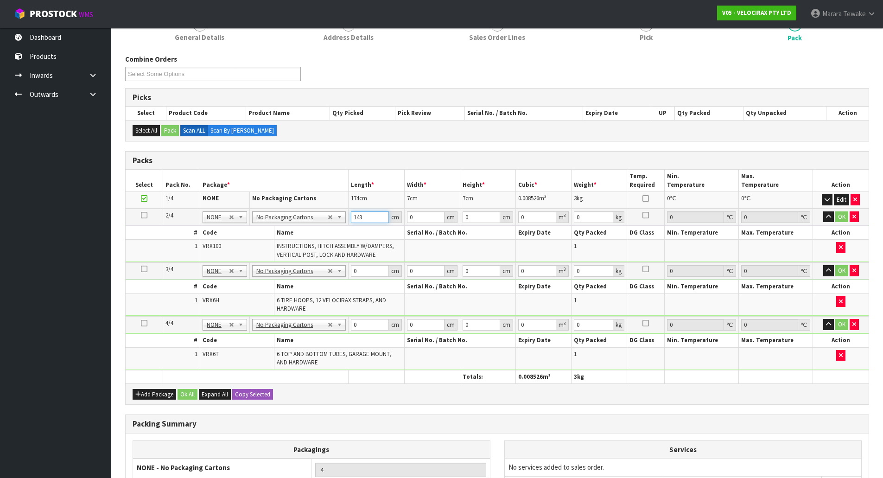
type input "149"
type input "31"
type input "1"
type input "0.004619"
type input "17"
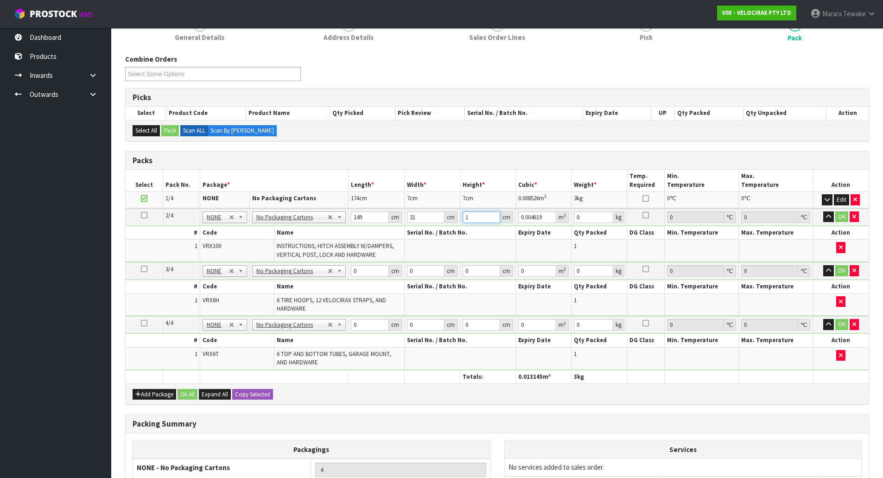
type input "0.078523"
type input "17"
type input "24"
click at [823, 211] on button "button" at bounding box center [828, 216] width 11 height 11
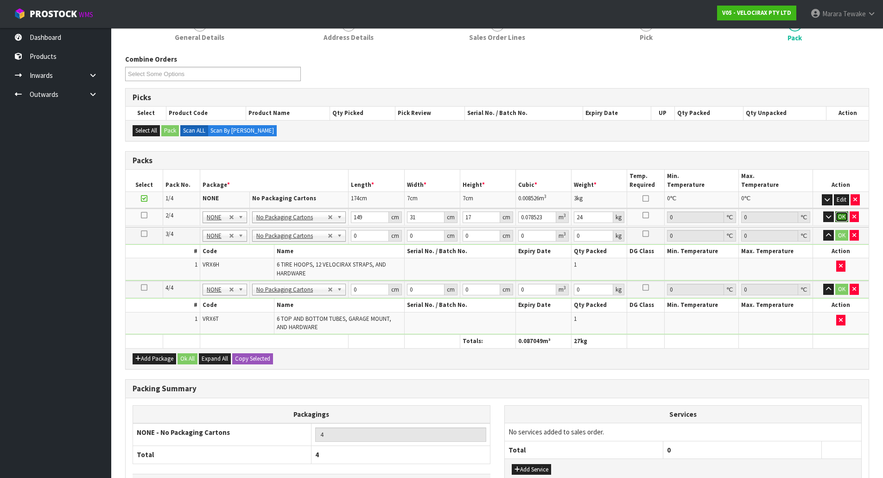
click button "OK" at bounding box center [842, 216] width 13 height 11
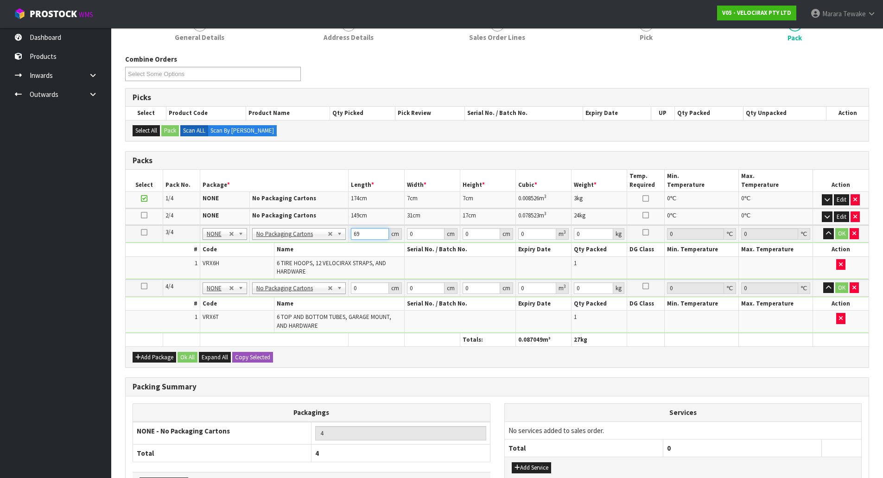
type input "69"
type input "33"
type input "2"
type input "0.004554"
type input "25"
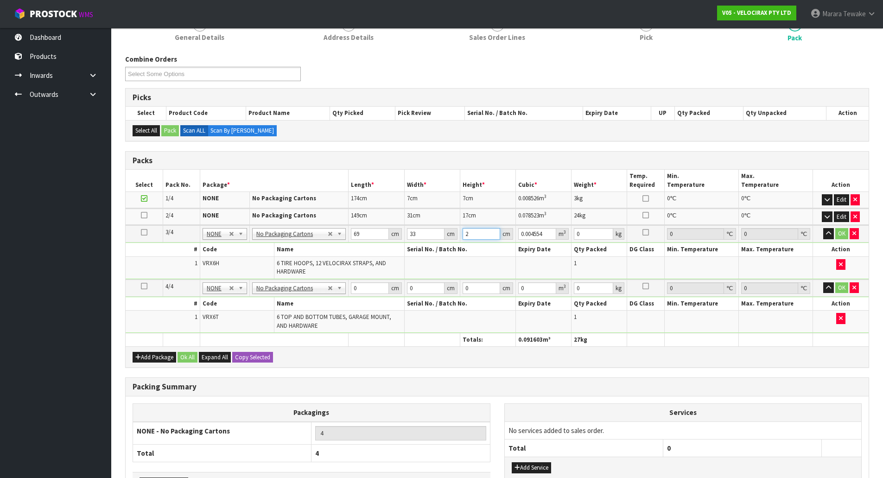
type input "0.056925"
type input "25"
type input "19"
click at [823, 228] on button "button" at bounding box center [828, 233] width 11 height 11
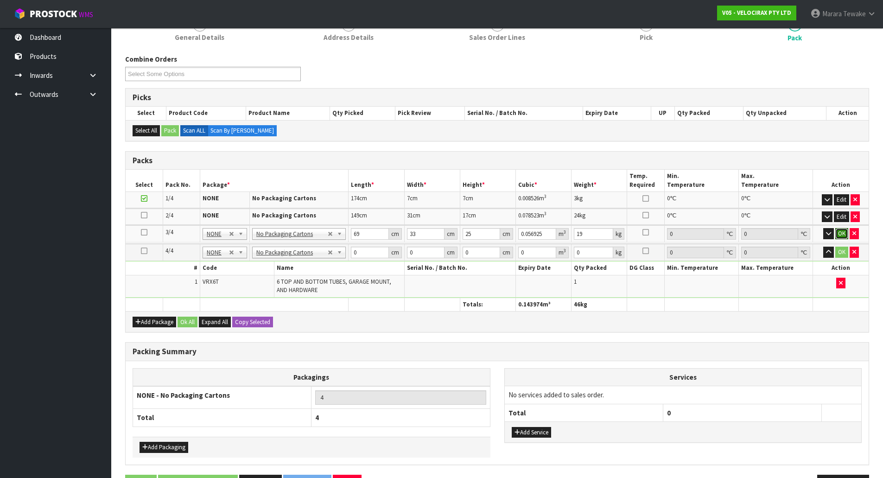
click button "OK" at bounding box center [842, 233] width 13 height 11
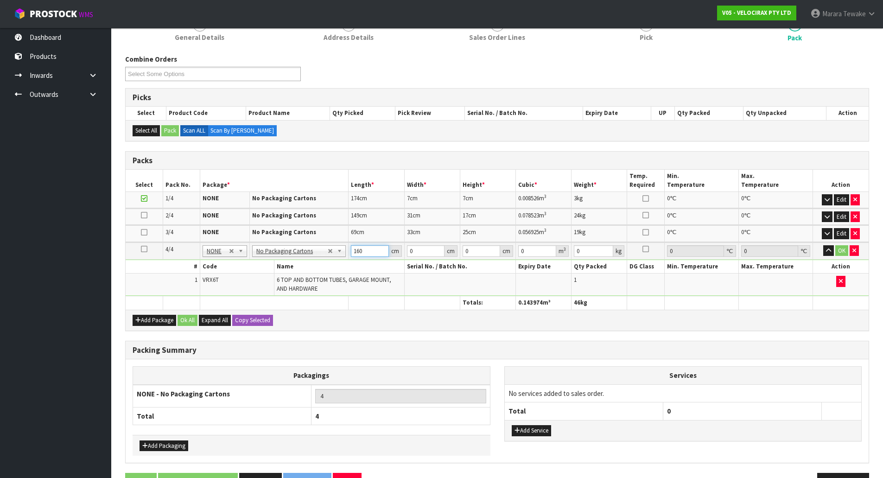
type input "160"
type input "14"
type input "1"
type input "0.00224"
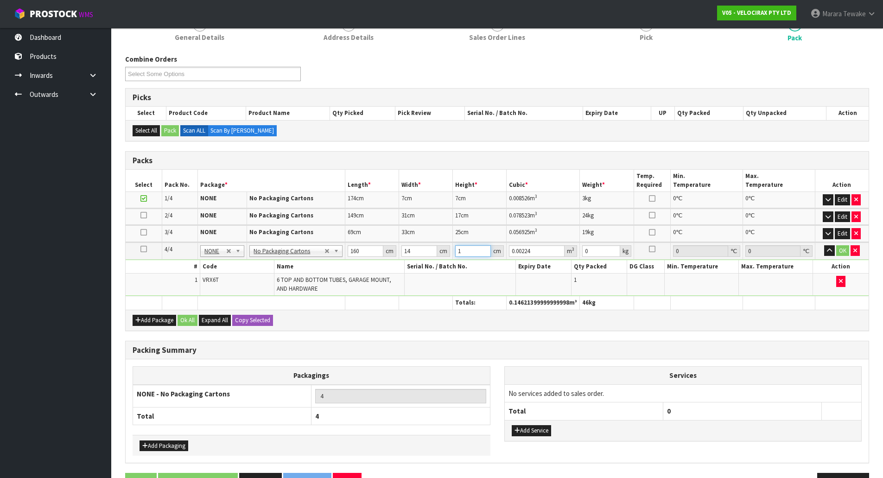
type input "16"
type input "0.03584"
type input "16"
type input "13"
click at [824, 245] on button "button" at bounding box center [829, 250] width 11 height 11
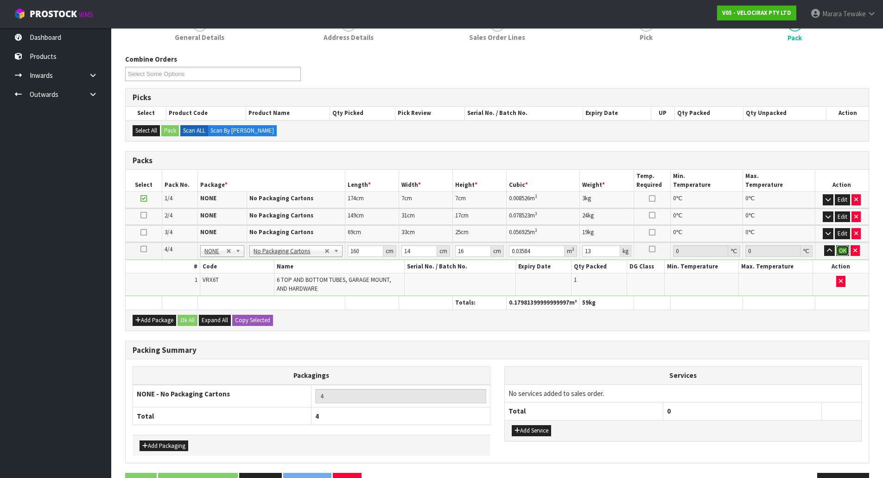
click button "OK" at bounding box center [842, 250] width 13 height 11
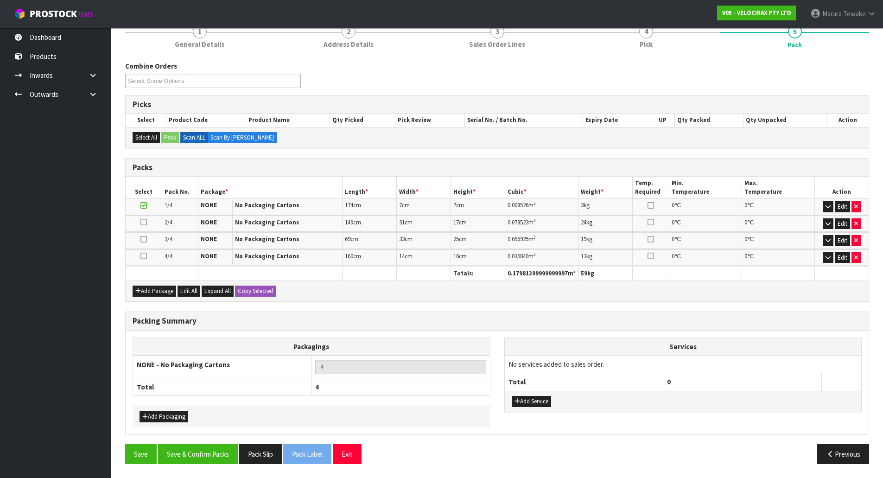
scroll to position [122, 0]
click at [220, 452] on button "Save & Confirm Packs" at bounding box center [198, 454] width 80 height 20
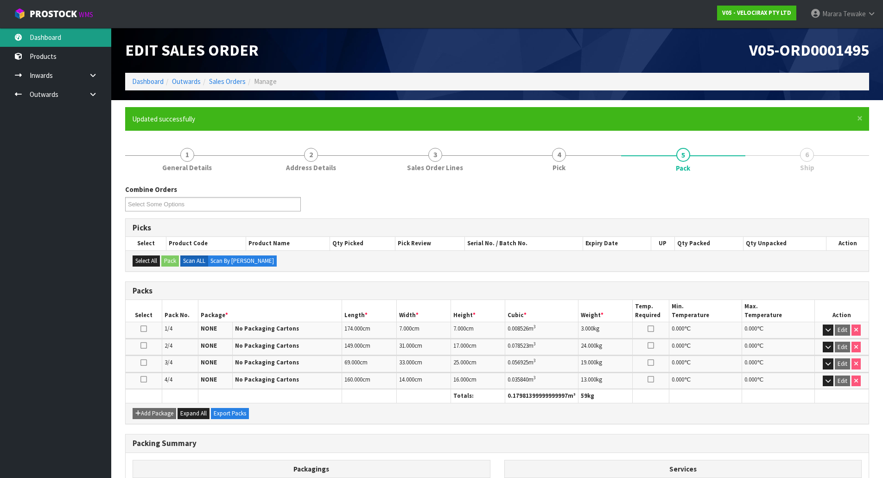
click at [67, 33] on link "Dashboard" at bounding box center [55, 37] width 111 height 19
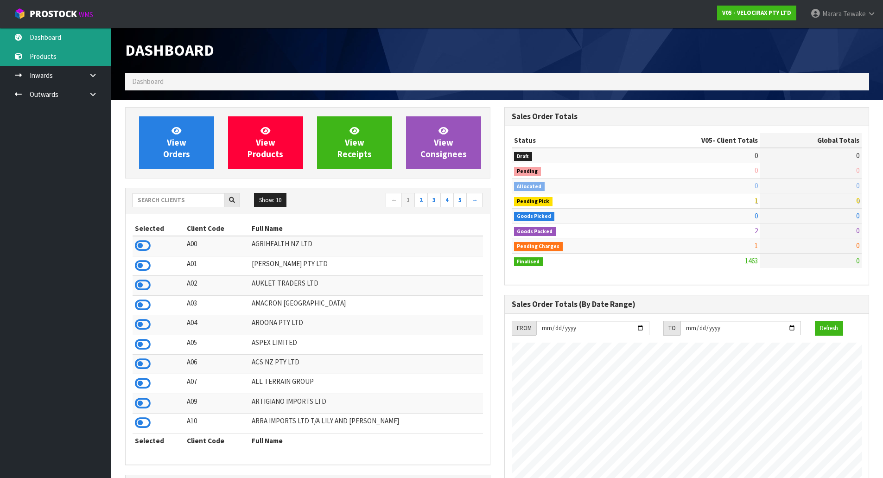
scroll to position [722, 379]
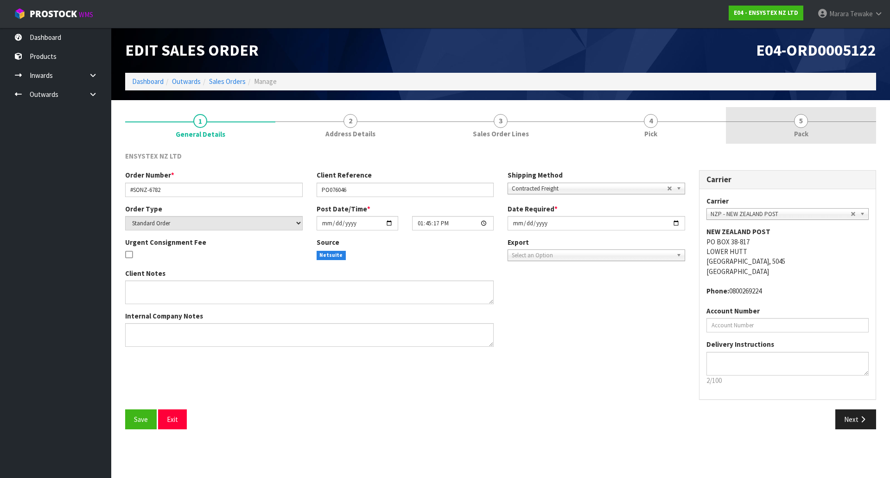
click at [776, 125] on link "5 Pack" at bounding box center [801, 125] width 150 height 37
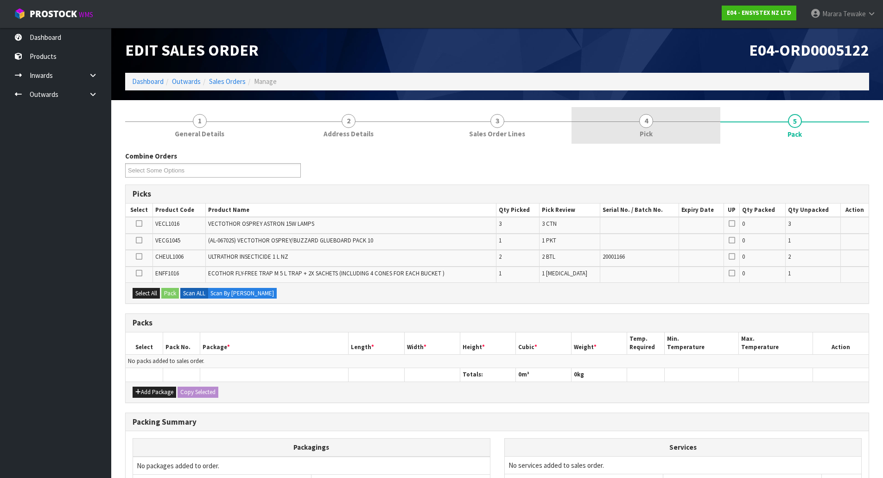
click at [668, 137] on link "4 Pick" at bounding box center [646, 125] width 149 height 37
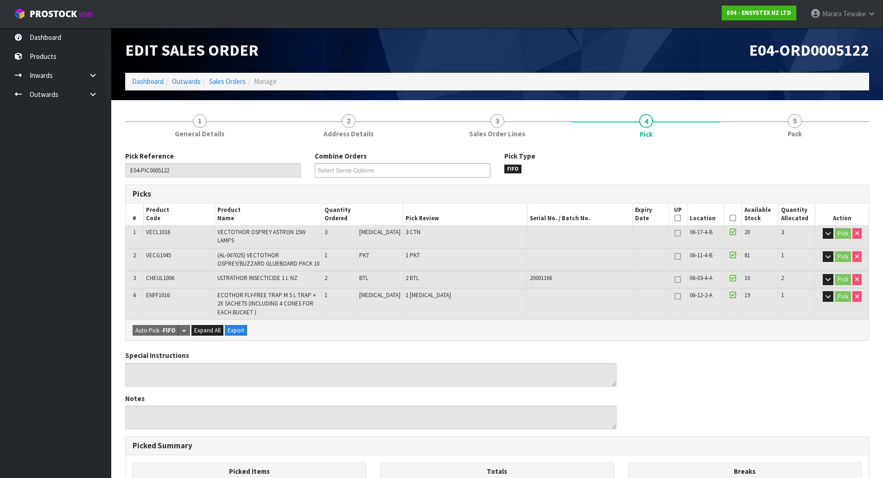
click at [732, 218] on icon at bounding box center [733, 218] width 6 height 0
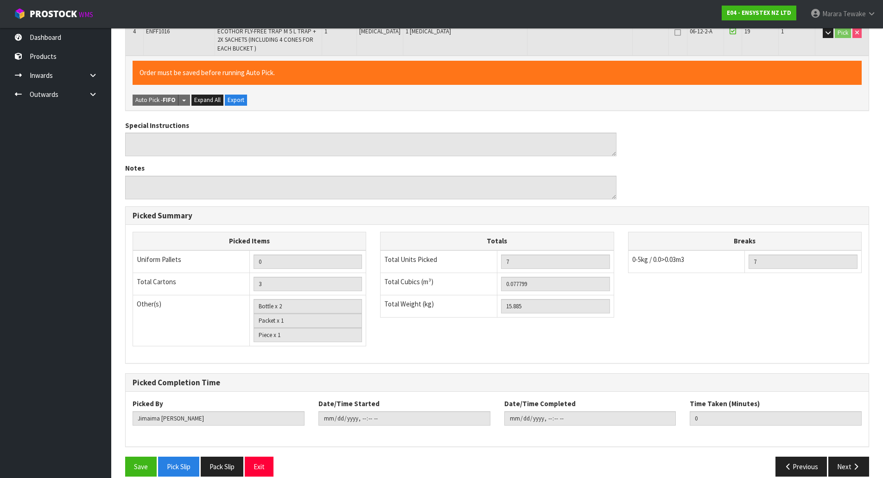
scroll to position [270, 0]
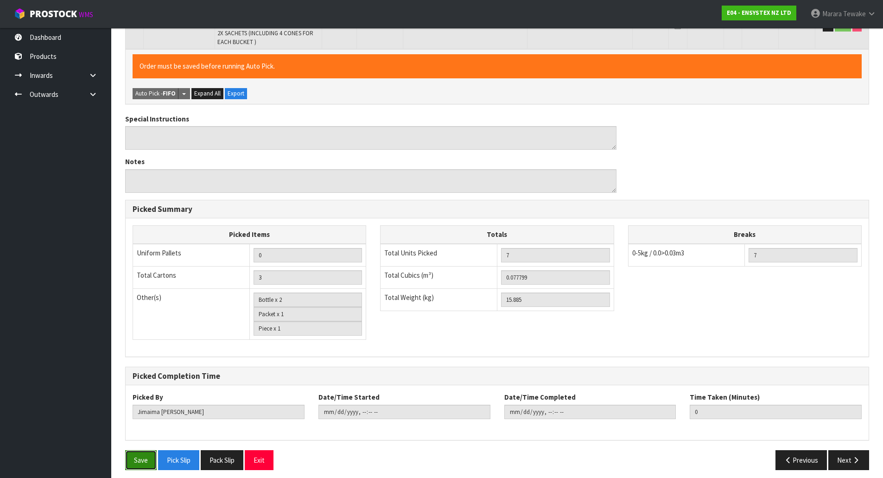
click at [140, 455] on button "Save" at bounding box center [141, 460] width 32 height 20
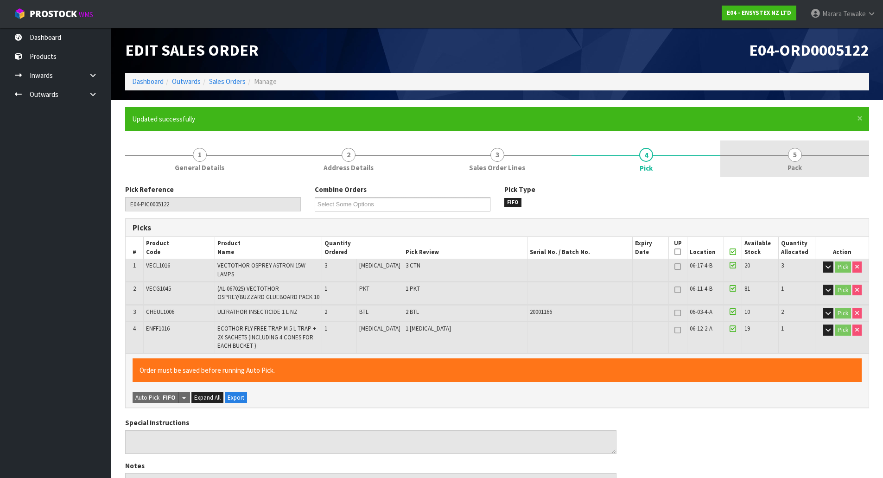
type input "[PERSON_NAME]"
type input "[DATE]T13:49:52"
click at [778, 154] on link "5 Pack" at bounding box center [795, 158] width 149 height 37
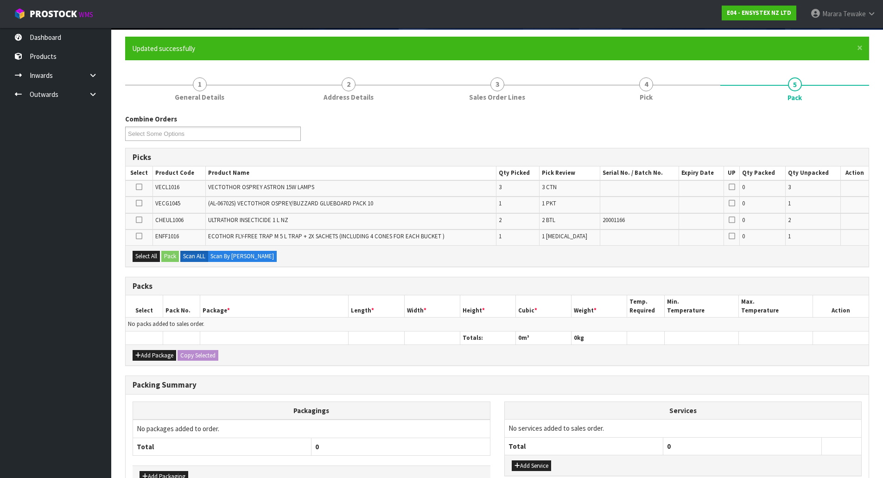
scroll to position [130, 0]
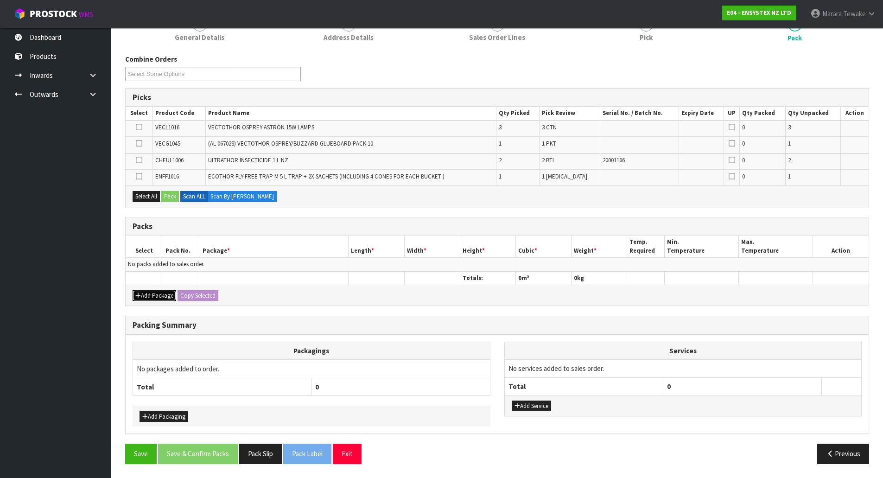
drag, startPoint x: 159, startPoint y: 293, endPoint x: 148, endPoint y: 287, distance: 12.7
click at [157, 293] on button "Add Package" at bounding box center [155, 295] width 44 height 11
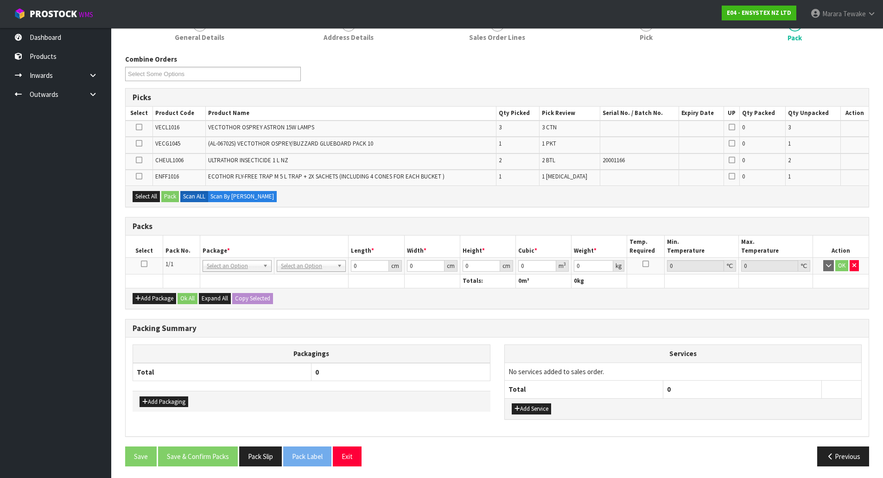
click at [146, 264] on icon at bounding box center [144, 264] width 6 height 0
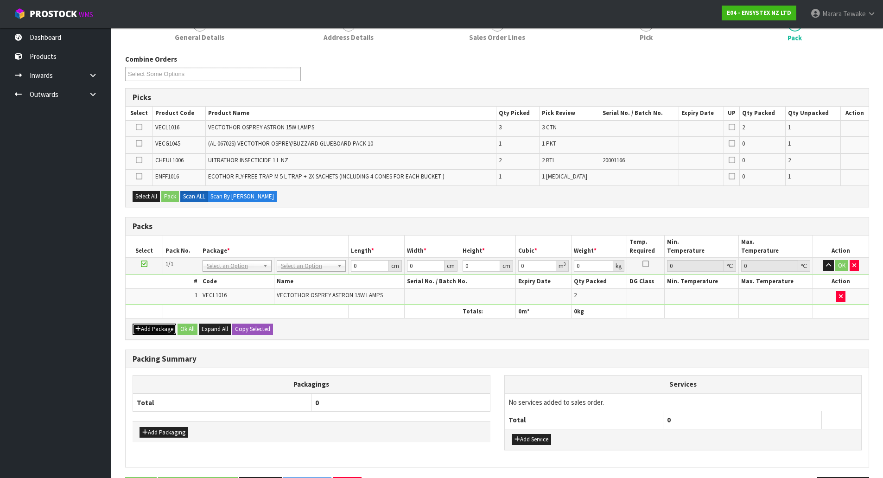
click at [147, 329] on button "Add Package" at bounding box center [155, 329] width 44 height 11
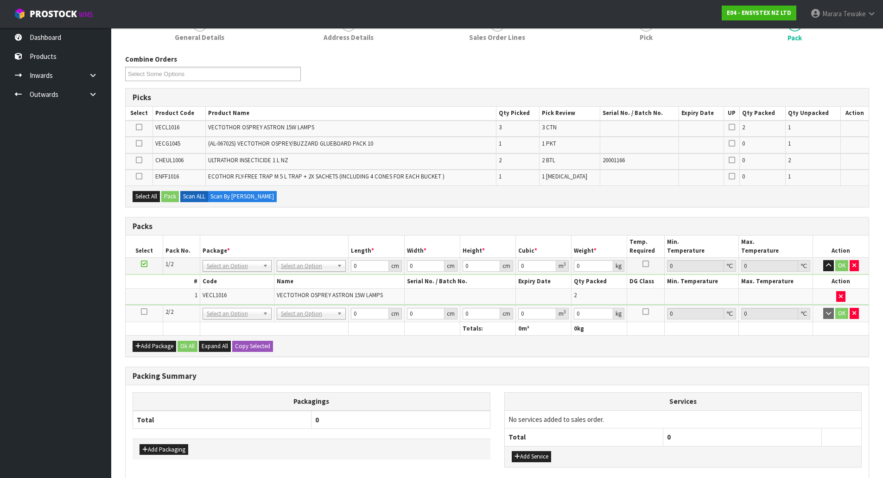
click at [145, 312] on icon at bounding box center [144, 312] width 6 height 0
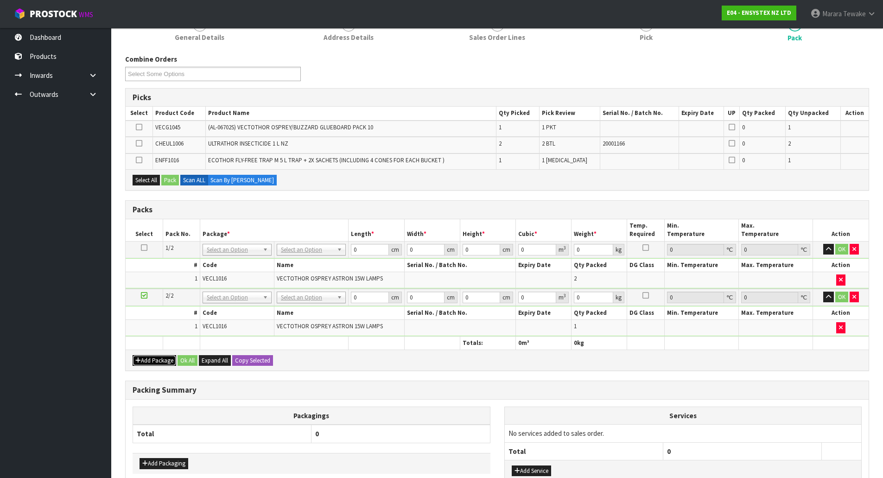
click at [147, 362] on button "Add Package" at bounding box center [155, 360] width 44 height 11
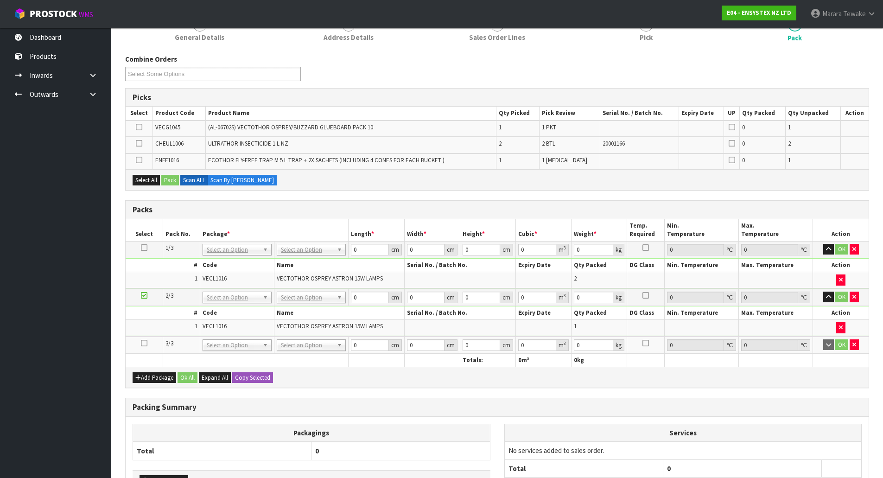
click at [145, 343] on icon at bounding box center [144, 343] width 6 height 0
click at [150, 178] on button "Select All" at bounding box center [146, 180] width 27 height 11
click at [170, 179] on button "Pack" at bounding box center [170, 180] width 18 height 11
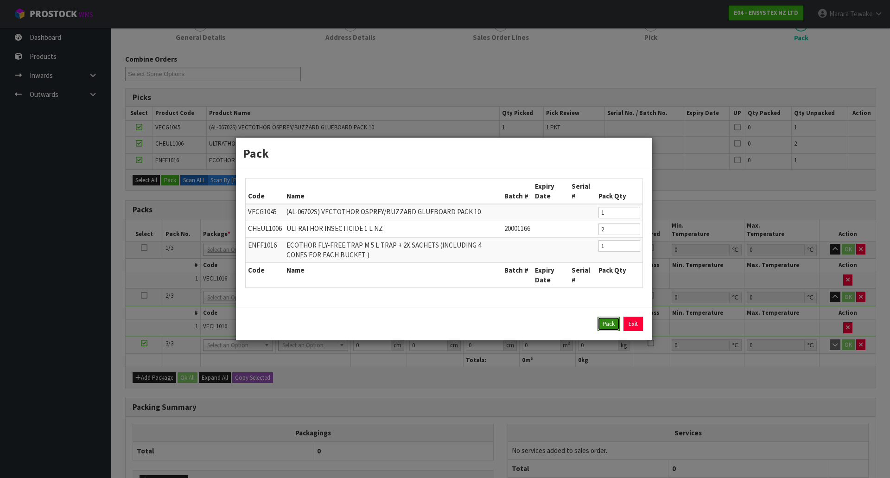
click at [608, 324] on button "Pack" at bounding box center [609, 324] width 22 height 15
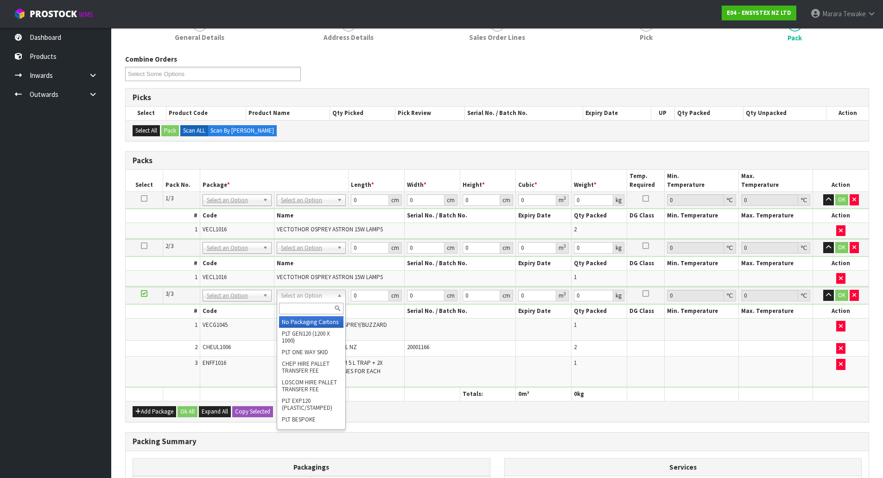
click at [300, 310] on input "text" at bounding box center [311, 309] width 64 height 12
type input "nzp"
drag, startPoint x: 300, startPoint y: 309, endPoint x: 259, endPoint y: 307, distance: 40.8
click at [259, 307] on body "Toggle navigation ProStock WMS E04 - ENSYSTEX NZ LTD Marara Tewake Logout Dashb…" at bounding box center [441, 109] width 883 height 478
click at [279, 311] on input "text" at bounding box center [305, 309] width 64 height 12
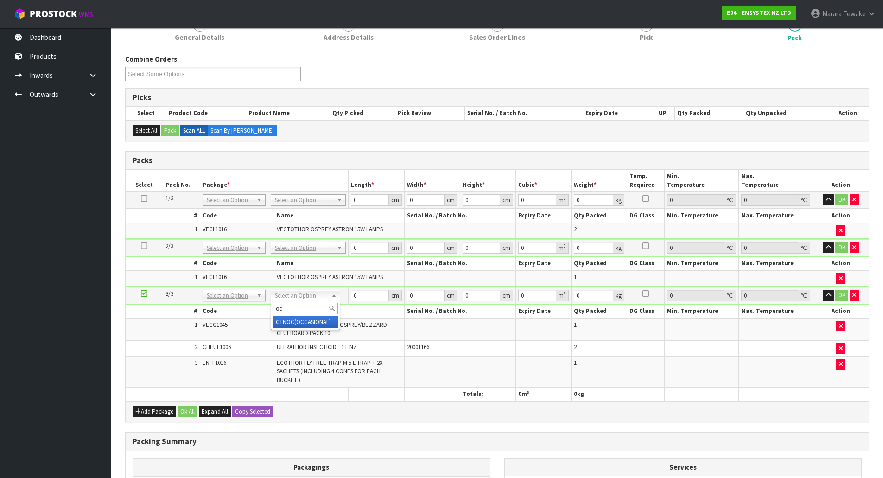
type input "oc"
type input "3.585"
drag, startPoint x: 360, startPoint y: 203, endPoint x: 345, endPoint y: 192, distance: 18.3
click at [345, 193] on tr "1/3 NONE 007-001 007-002 007-004 007-009 007-013 007-014 007-015 007-017 007-01…" at bounding box center [497, 200] width 743 height 17
type input "57"
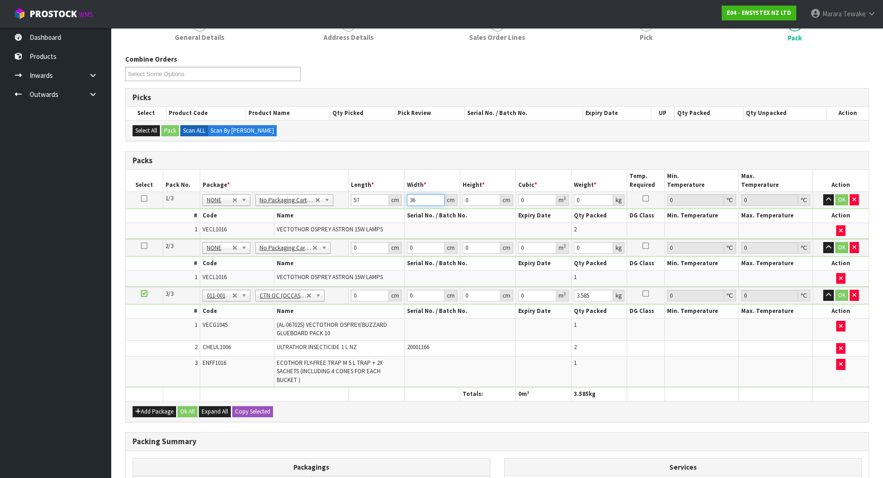
type input "36"
type input "2"
type input "0.004104"
type input "27"
type input "0.055404"
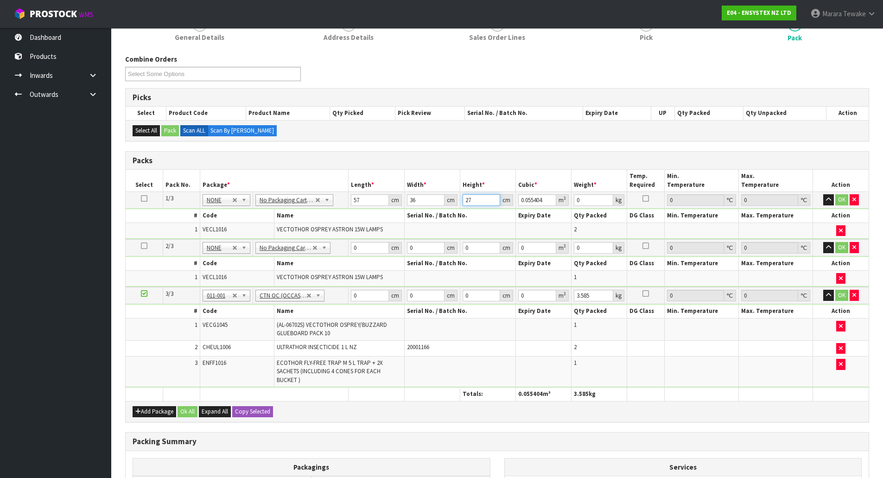
type input "27"
type input "9"
click at [823, 194] on button "button" at bounding box center [828, 199] width 11 height 11
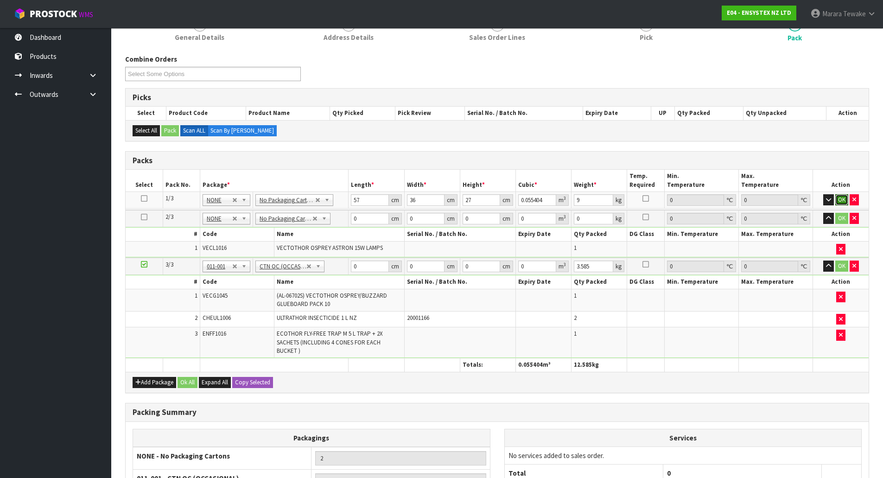
click button "OK" at bounding box center [842, 199] width 13 height 11
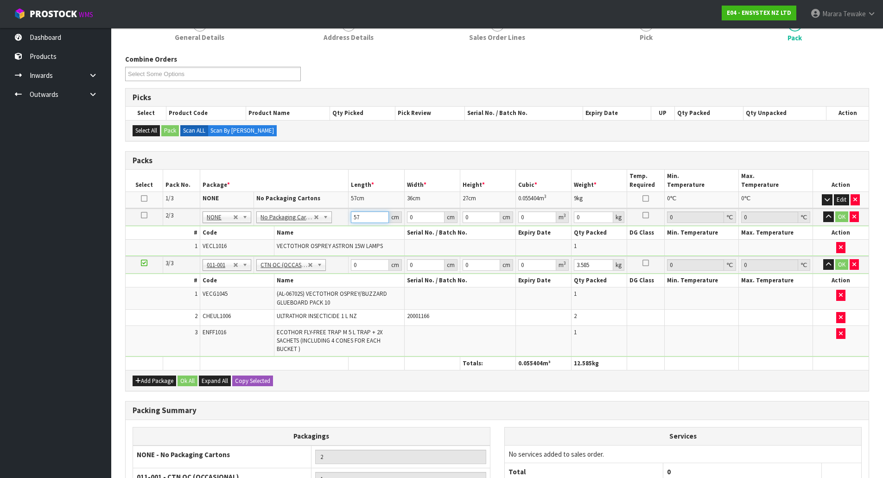
type input "57"
type input "36"
type input "2"
type input "0.004104"
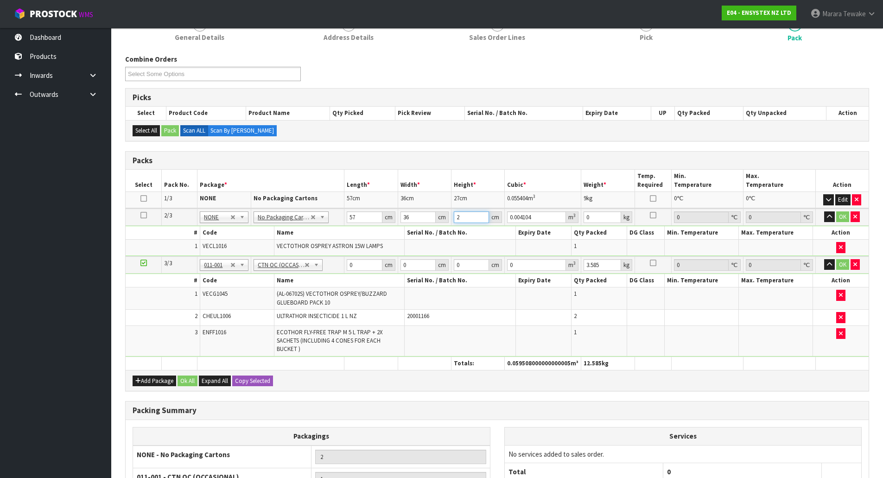
type input "27"
type input "0.055404"
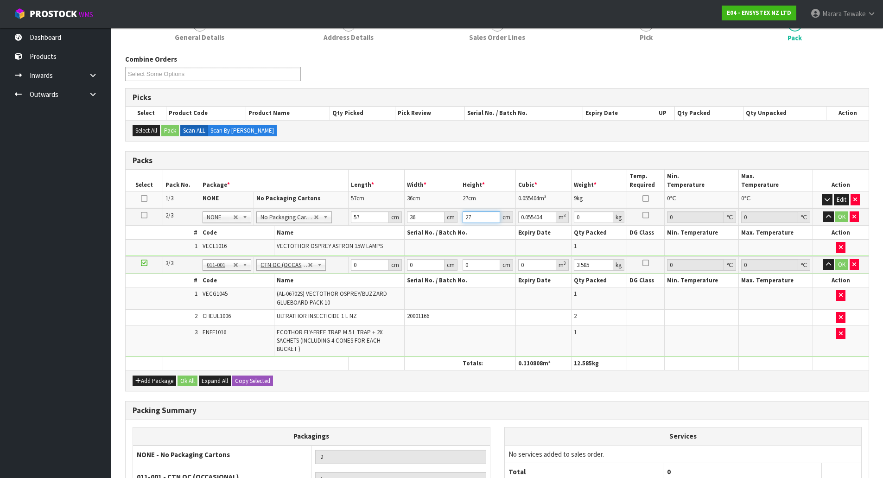
type input "27"
type input "5"
click at [823, 211] on button "button" at bounding box center [828, 216] width 11 height 11
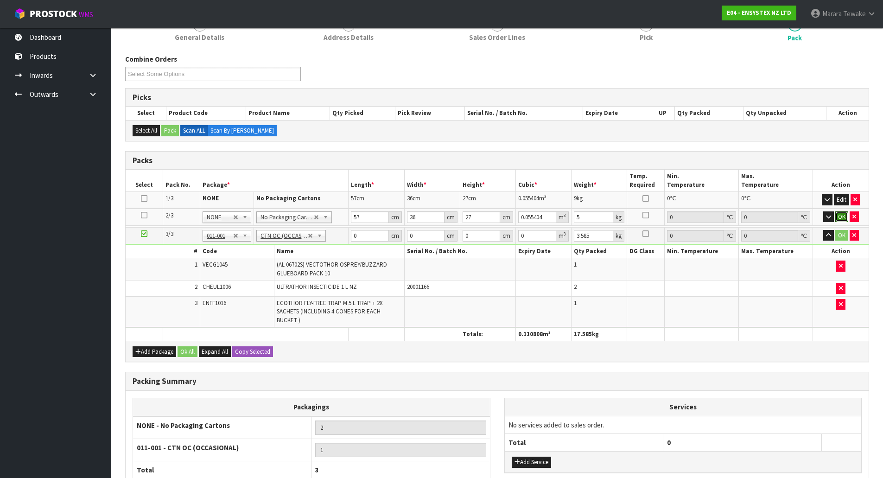
click button "OK" at bounding box center [842, 216] width 13 height 11
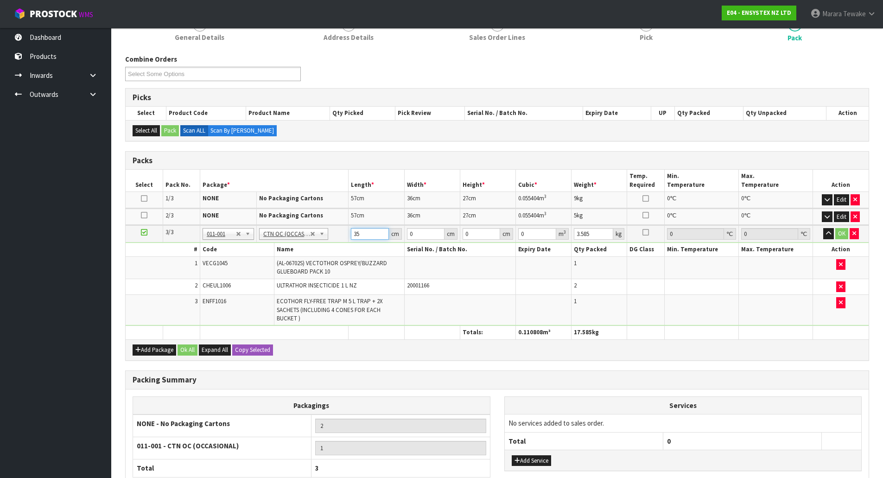
type input "35"
type input "24"
type input "4"
type input "0.00336"
type input "45"
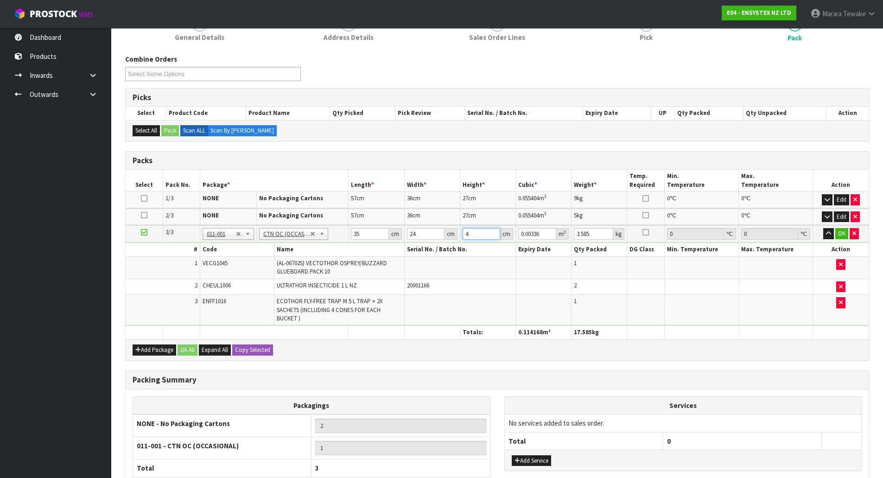
type input "0.0378"
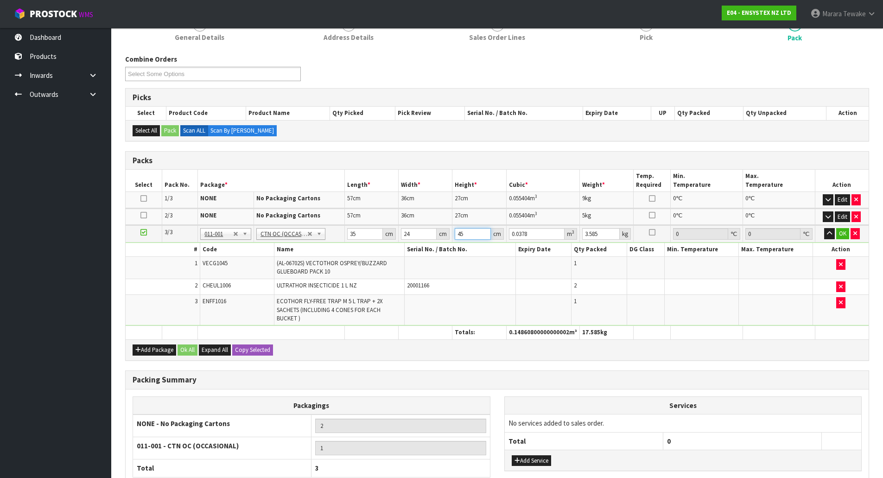
type input "45"
type input "5"
click at [824, 228] on button "button" at bounding box center [829, 233] width 11 height 11
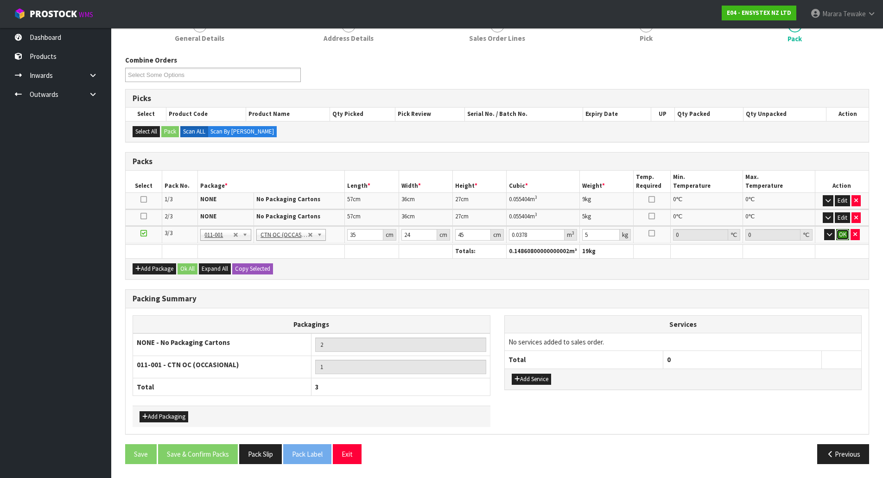
click button "OK" at bounding box center [842, 234] width 13 height 11
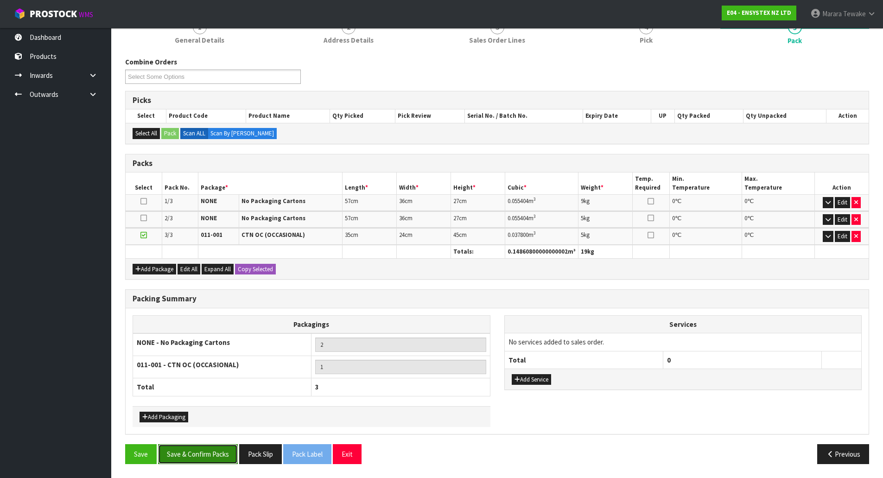
click at [222, 447] on button "Save & Confirm Packs" at bounding box center [198, 454] width 80 height 20
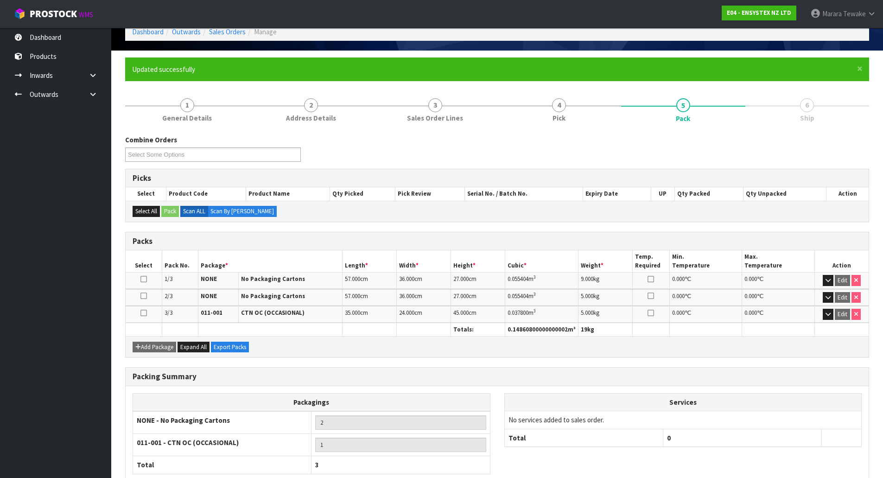
scroll to position [107, 0]
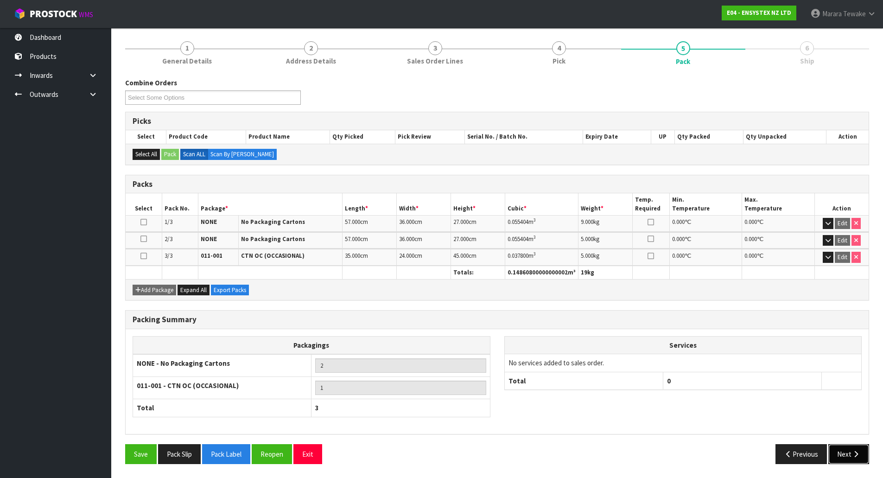
click at [850, 457] on button "Next" at bounding box center [849, 454] width 41 height 20
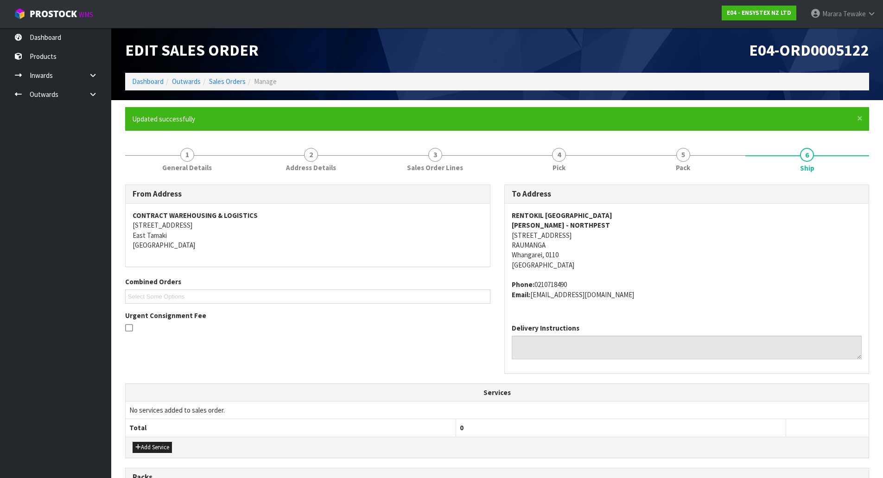
scroll to position [202, 0]
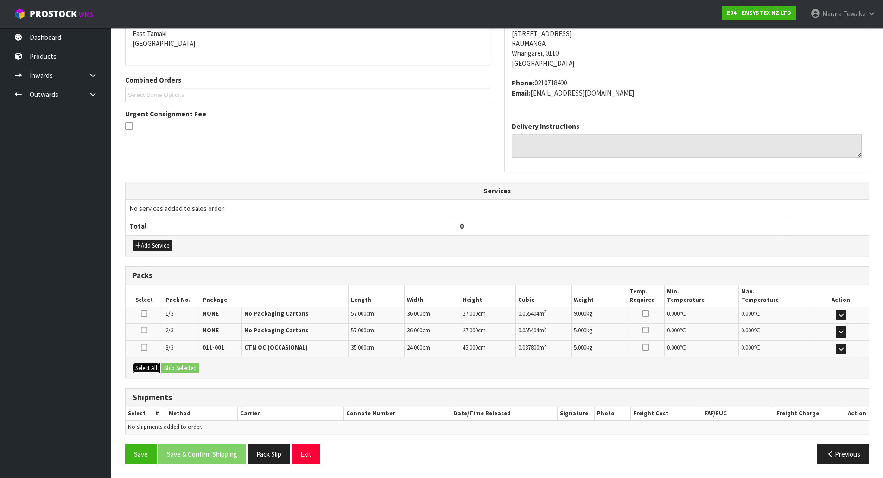
click at [153, 369] on button "Select All" at bounding box center [146, 368] width 27 height 11
click at [173, 367] on button "Ship Selected" at bounding box center [180, 368] width 38 height 11
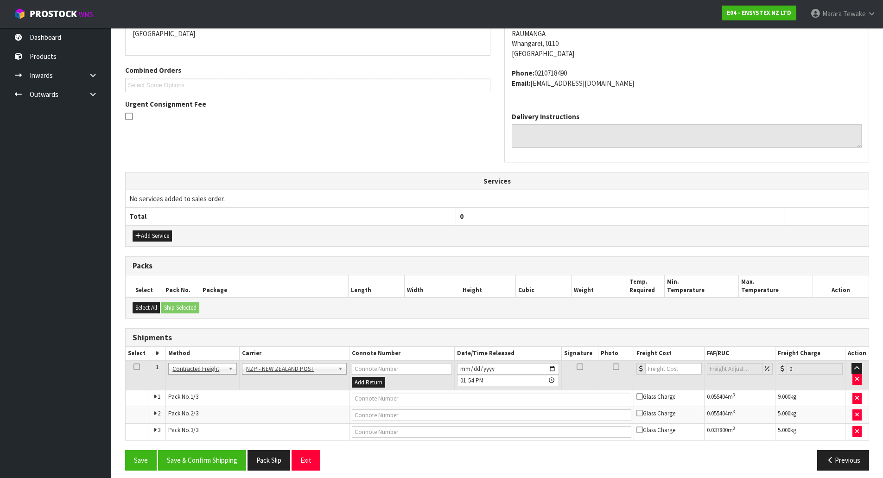
scroll to position [218, 0]
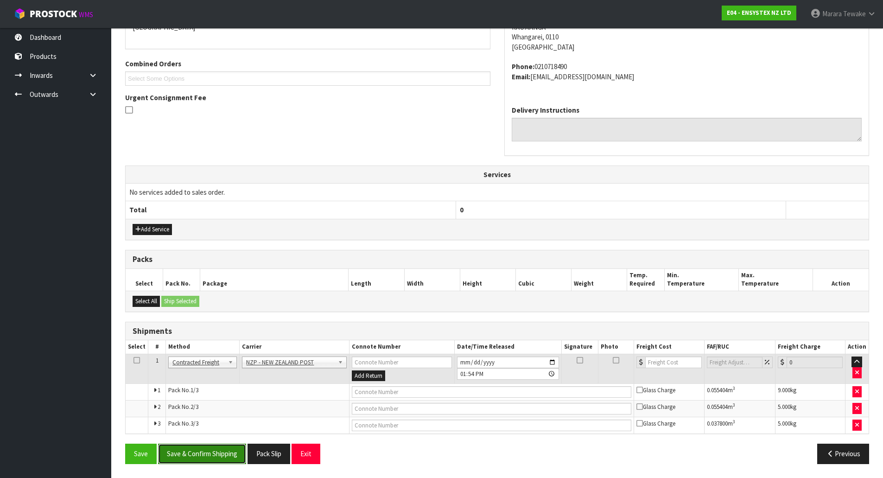
click at [220, 451] on button "Save & Confirm Shipping" at bounding box center [202, 454] width 88 height 20
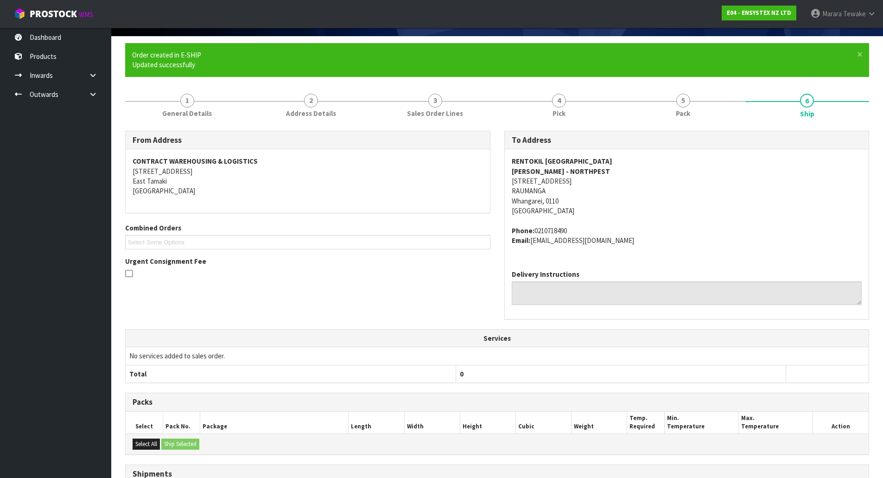
scroll to position [203, 0]
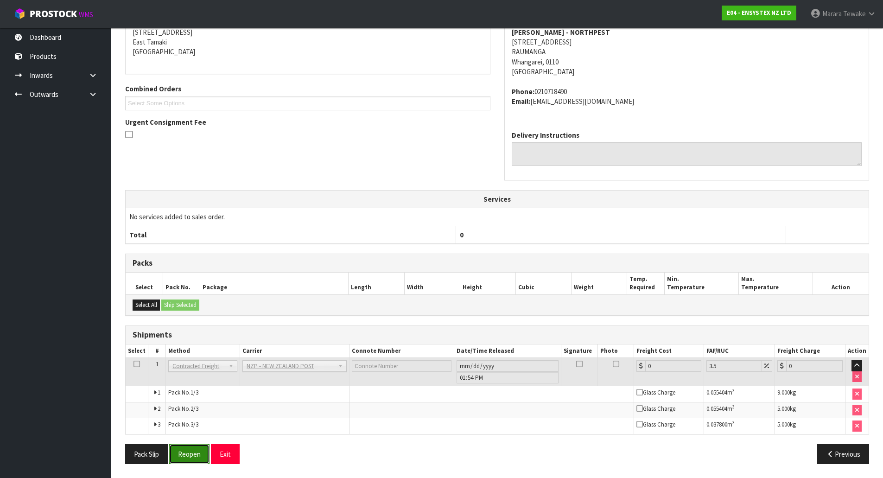
click at [196, 451] on button "Reopen" at bounding box center [189, 454] width 40 height 20
